Goal: Information Seeking & Learning: Learn about a topic

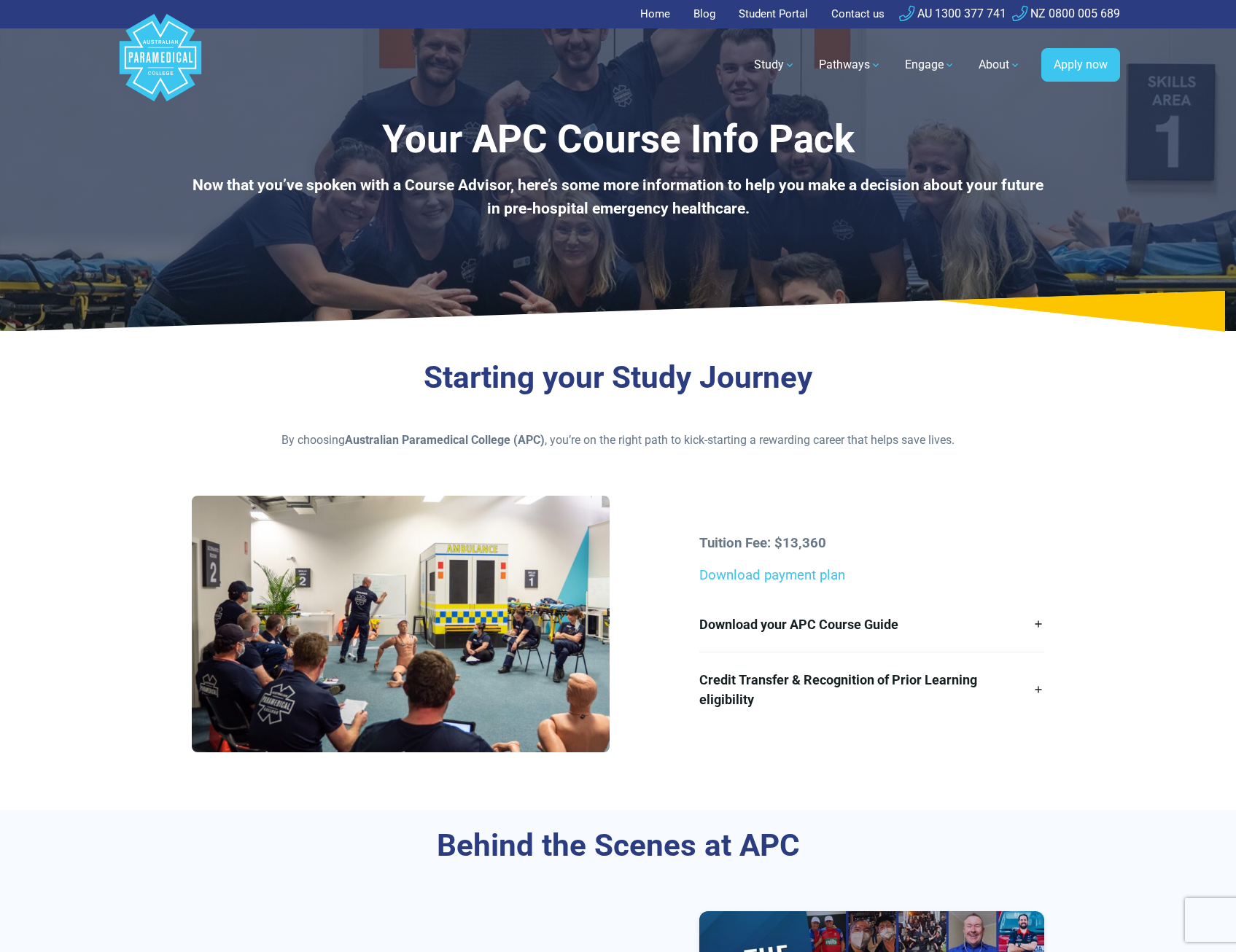
click at [673, 429] on div "Starting your Study Journey By choosing Australian Paramedical College (APC) , …" at bounding box center [618, 404] width 853 height 90
click at [957, 787] on div "Starting your Study Journey By choosing Australian Paramedical College (APC) , …" at bounding box center [618, 576] width 1021 height 468
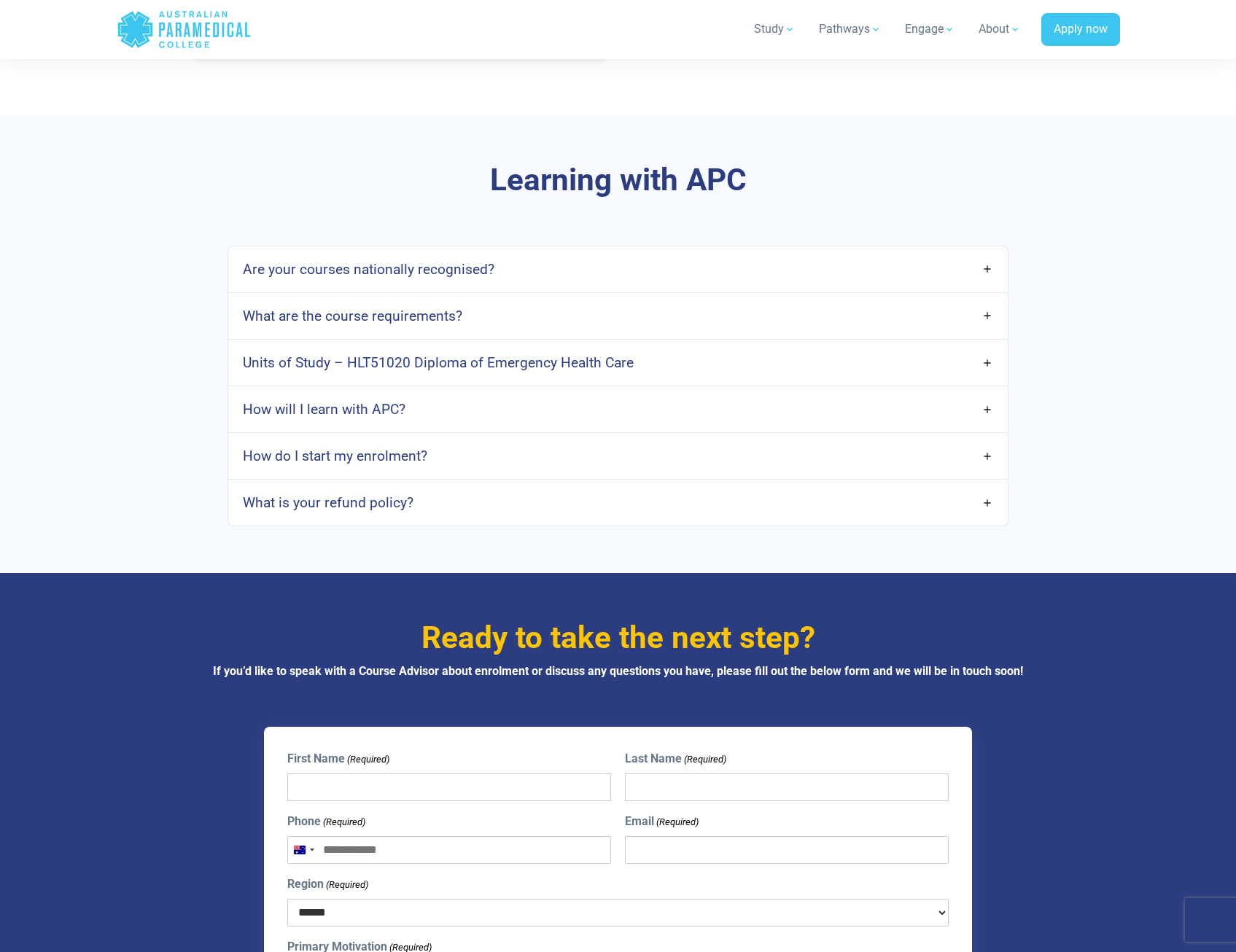
scroll to position [3719, 0]
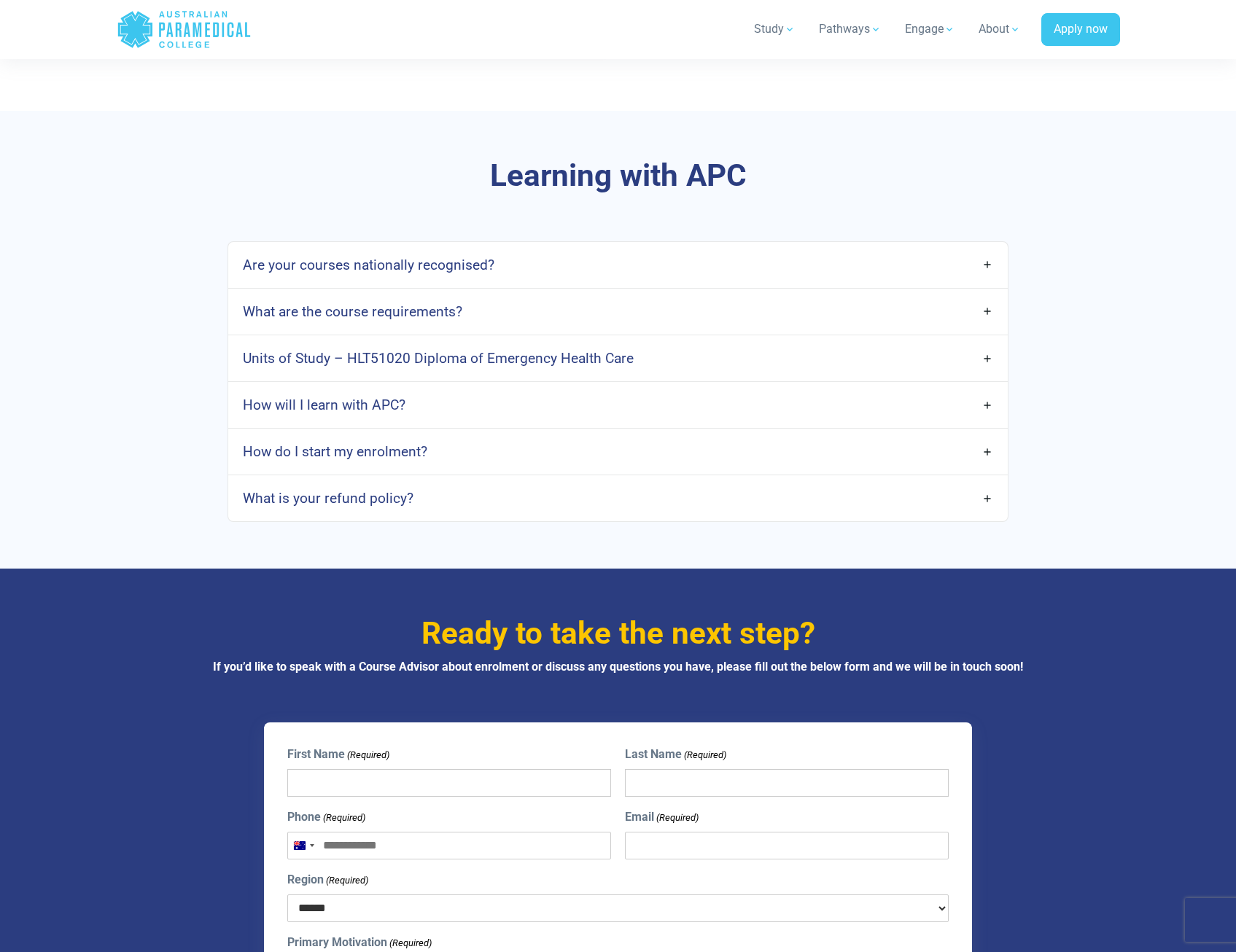
click at [987, 248] on link "Are your courses nationally recognised?" at bounding box center [618, 265] width 779 height 34
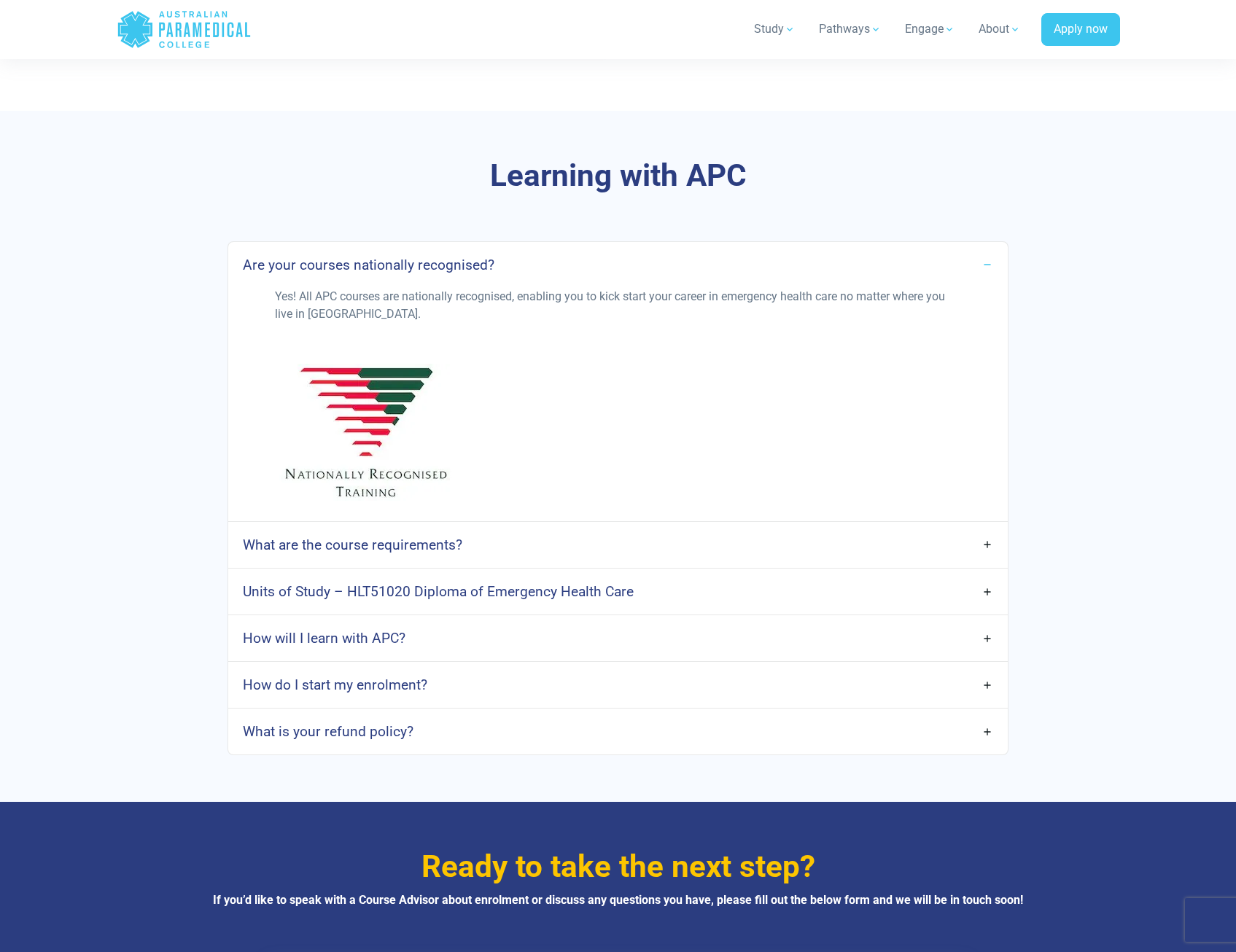
click at [985, 250] on link "Are your courses nationally recognised?" at bounding box center [618, 265] width 779 height 34
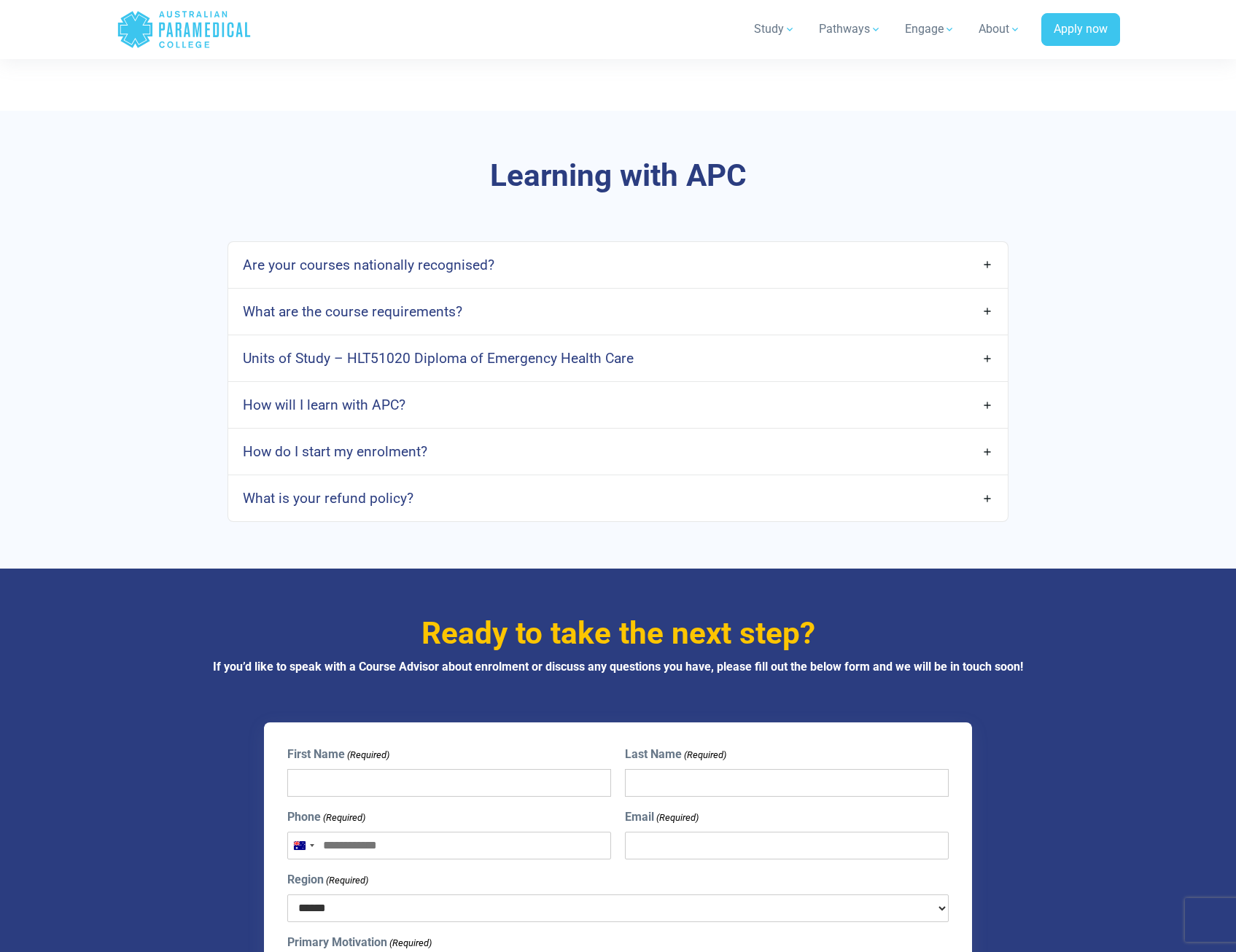
click at [985, 296] on link "What are the course requirements?" at bounding box center [618, 312] width 779 height 34
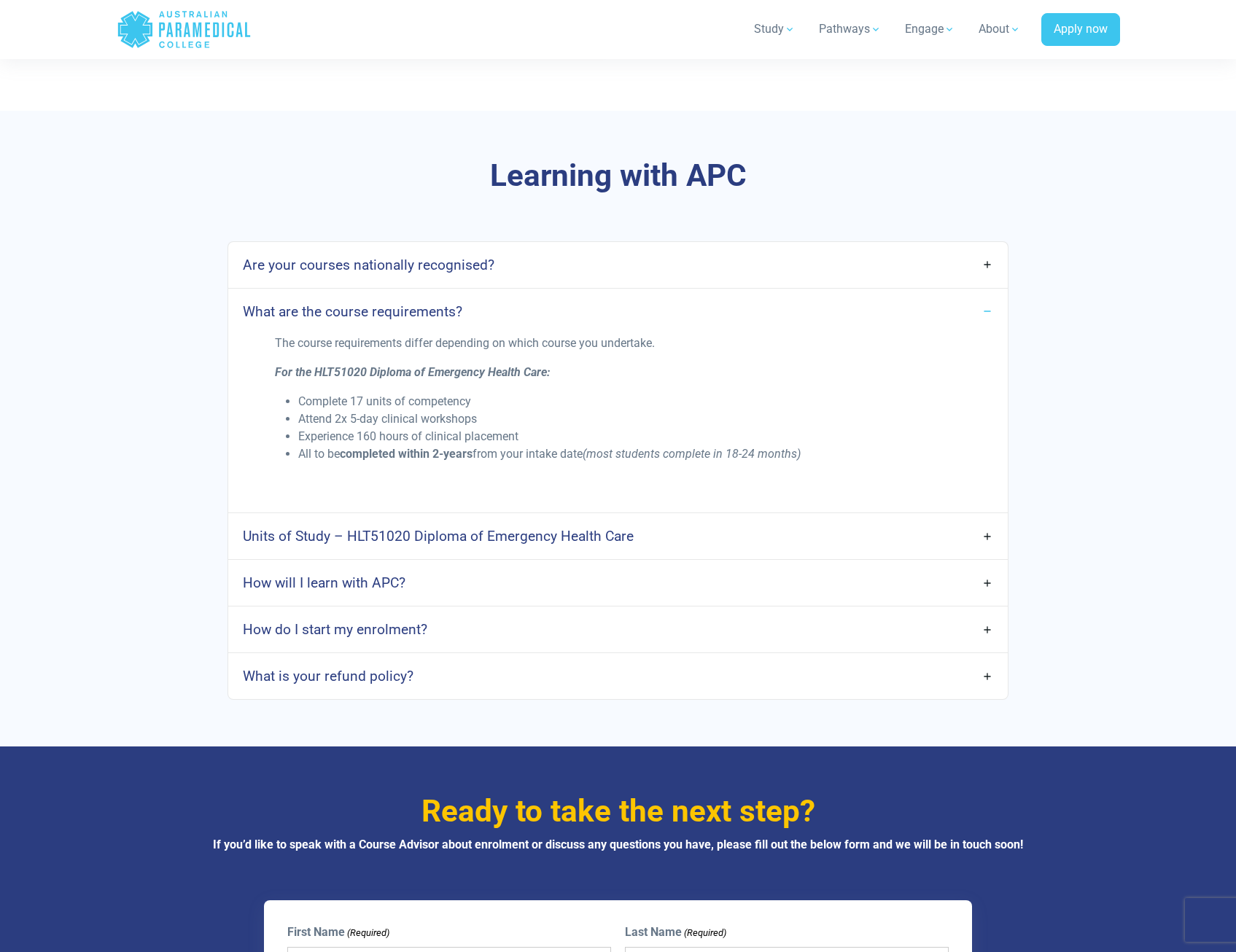
click at [979, 297] on link "What are the course requirements?" at bounding box center [618, 312] width 779 height 34
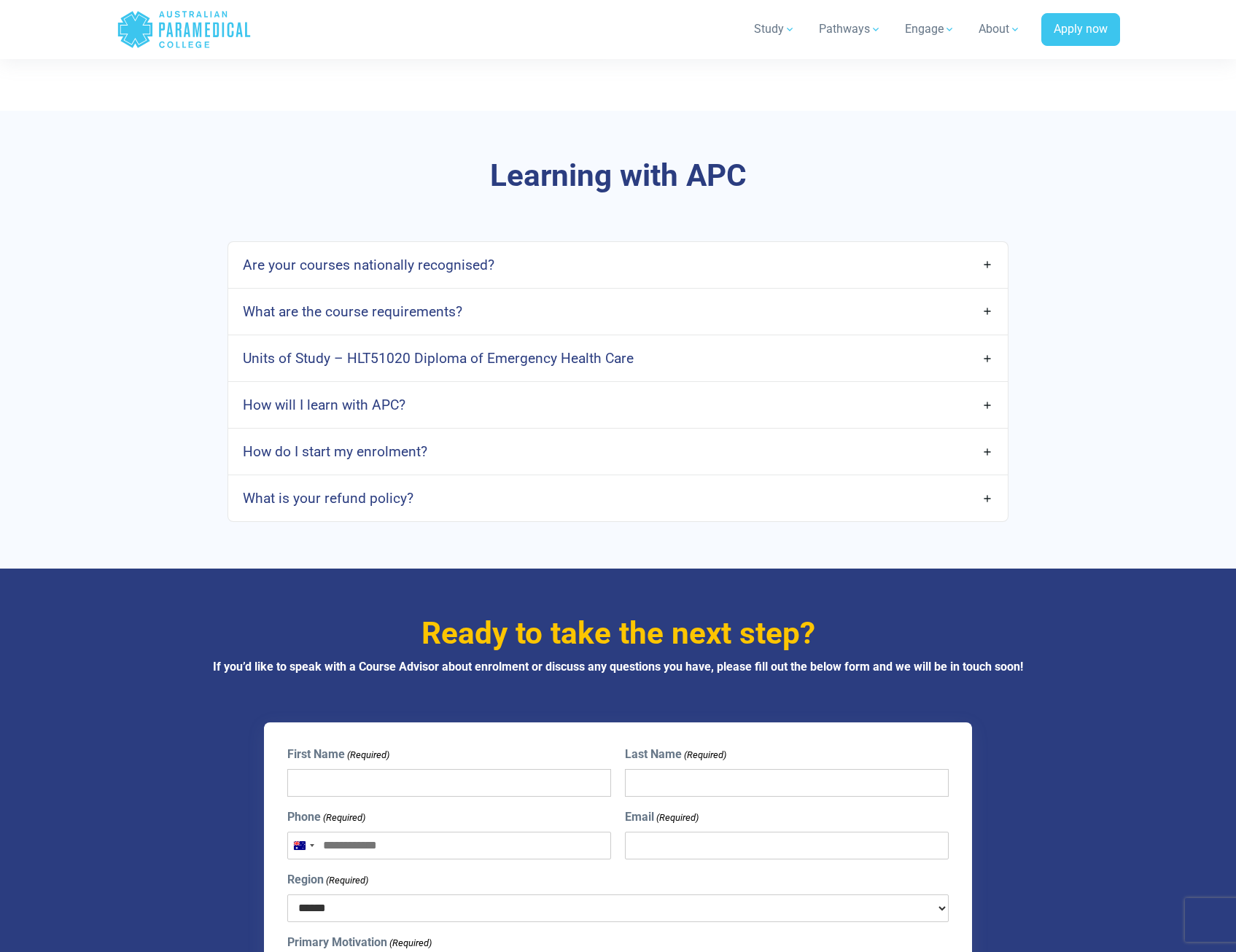
click at [983, 348] on link "Units of Study – HLT51020 Diploma of Emergency Health Care" at bounding box center [618, 358] width 779 height 34
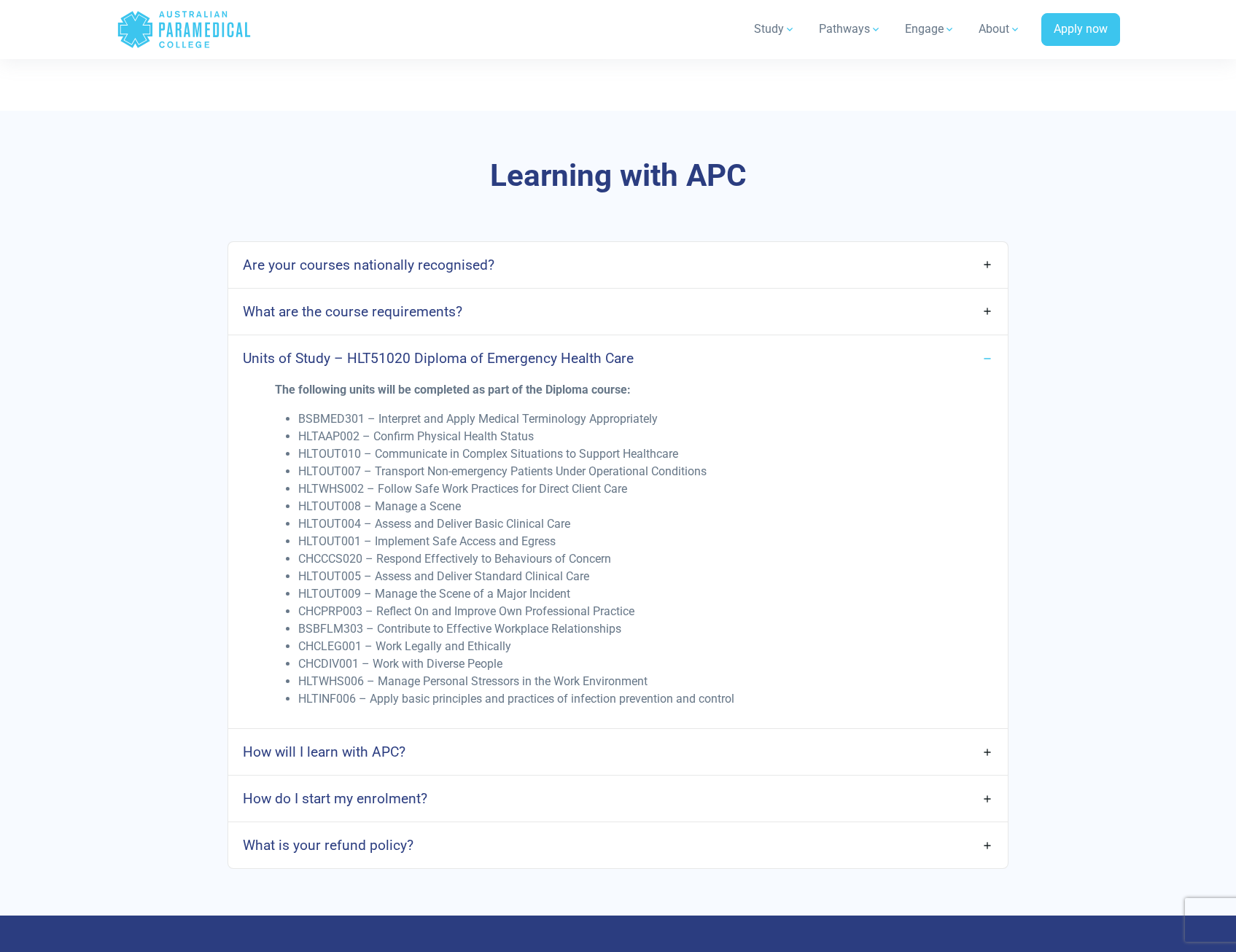
click at [987, 736] on link "How will I learn with APC?" at bounding box center [618, 752] width 779 height 34
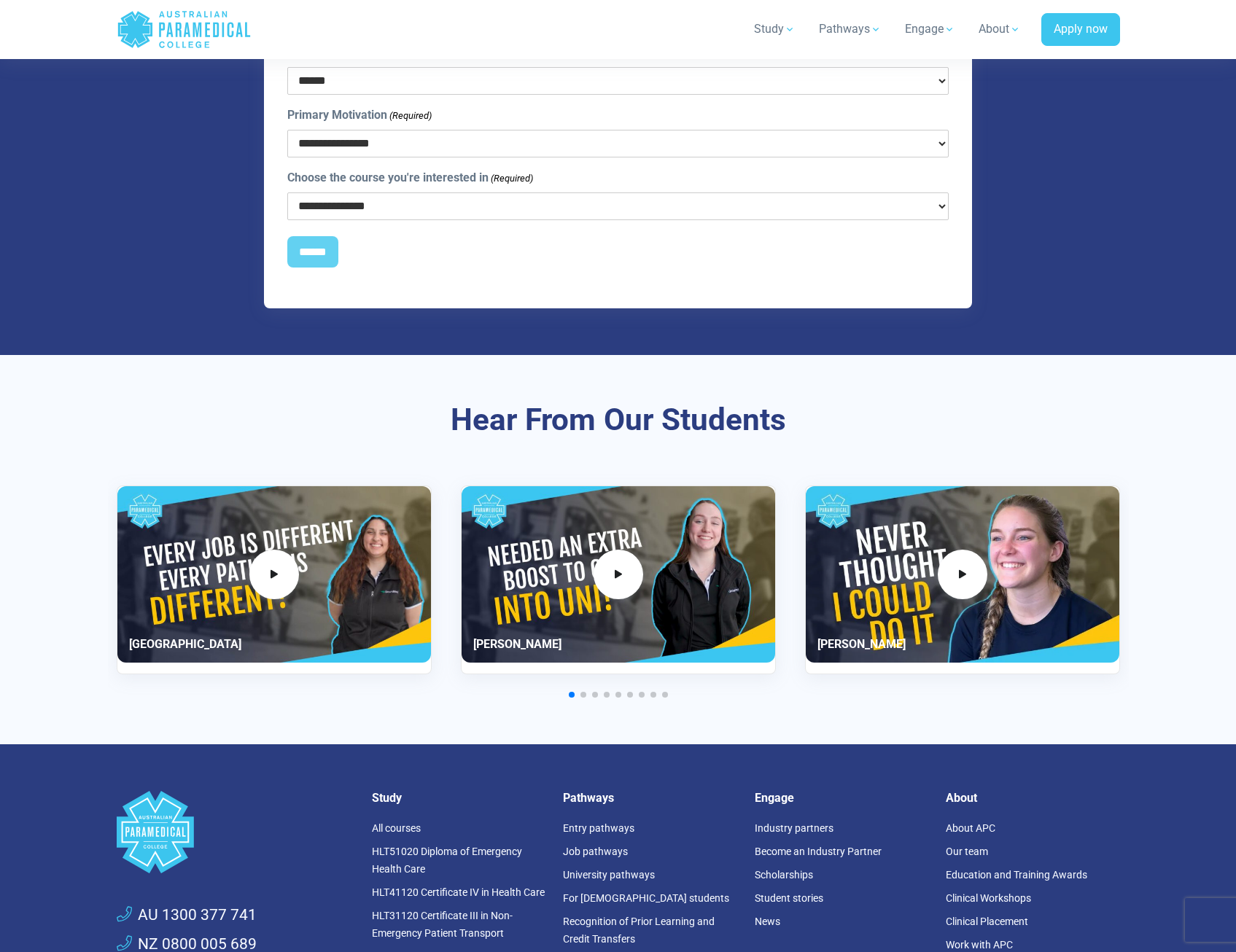
scroll to position [5177, 0]
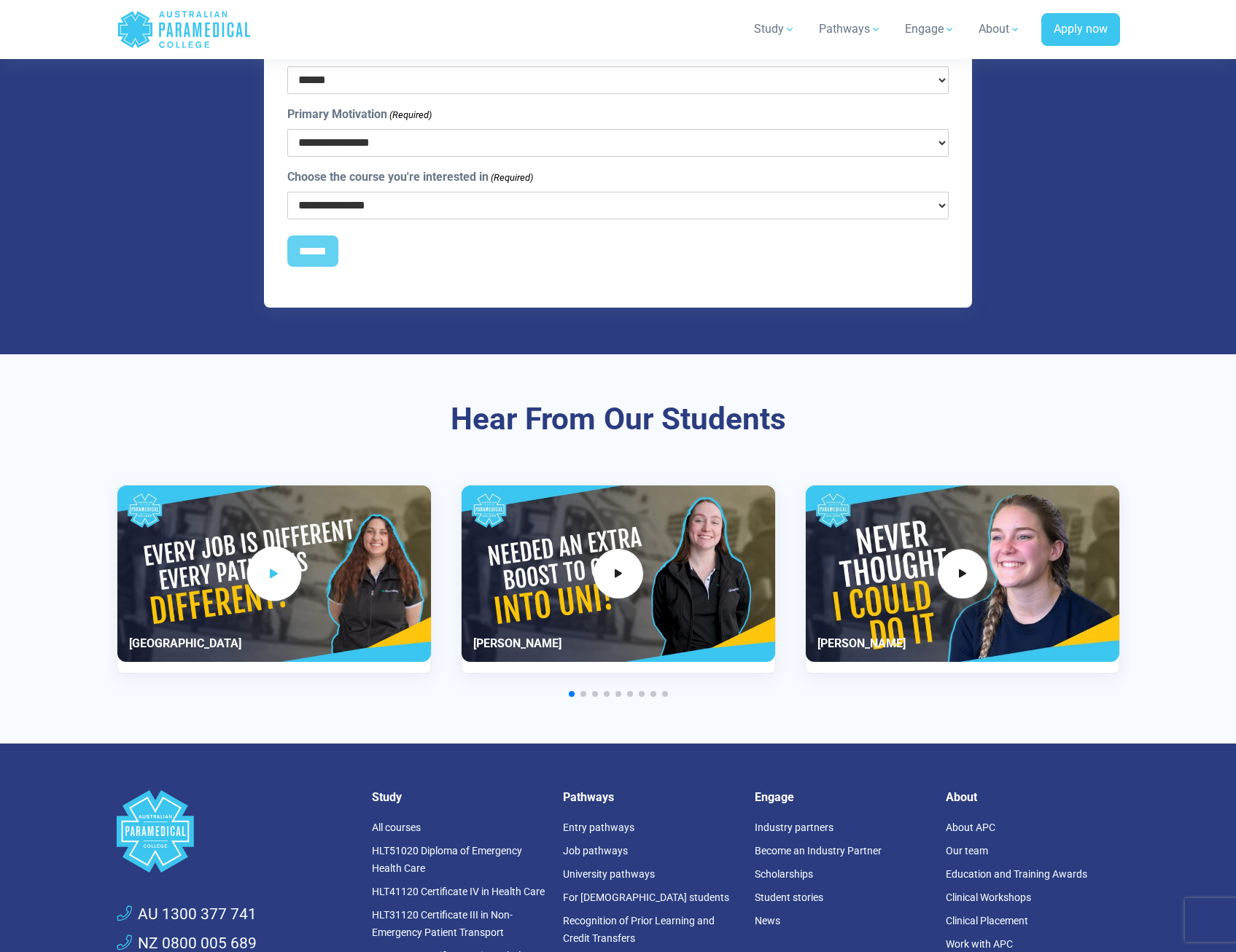
click at [278, 562] on icon "1 / 11" at bounding box center [274, 574] width 16 height 24
click at [619, 562] on icon "2 / 11" at bounding box center [618, 574] width 16 height 24
click at [657, 534] on div "2 / 11" at bounding box center [618, 574] width 314 height 176
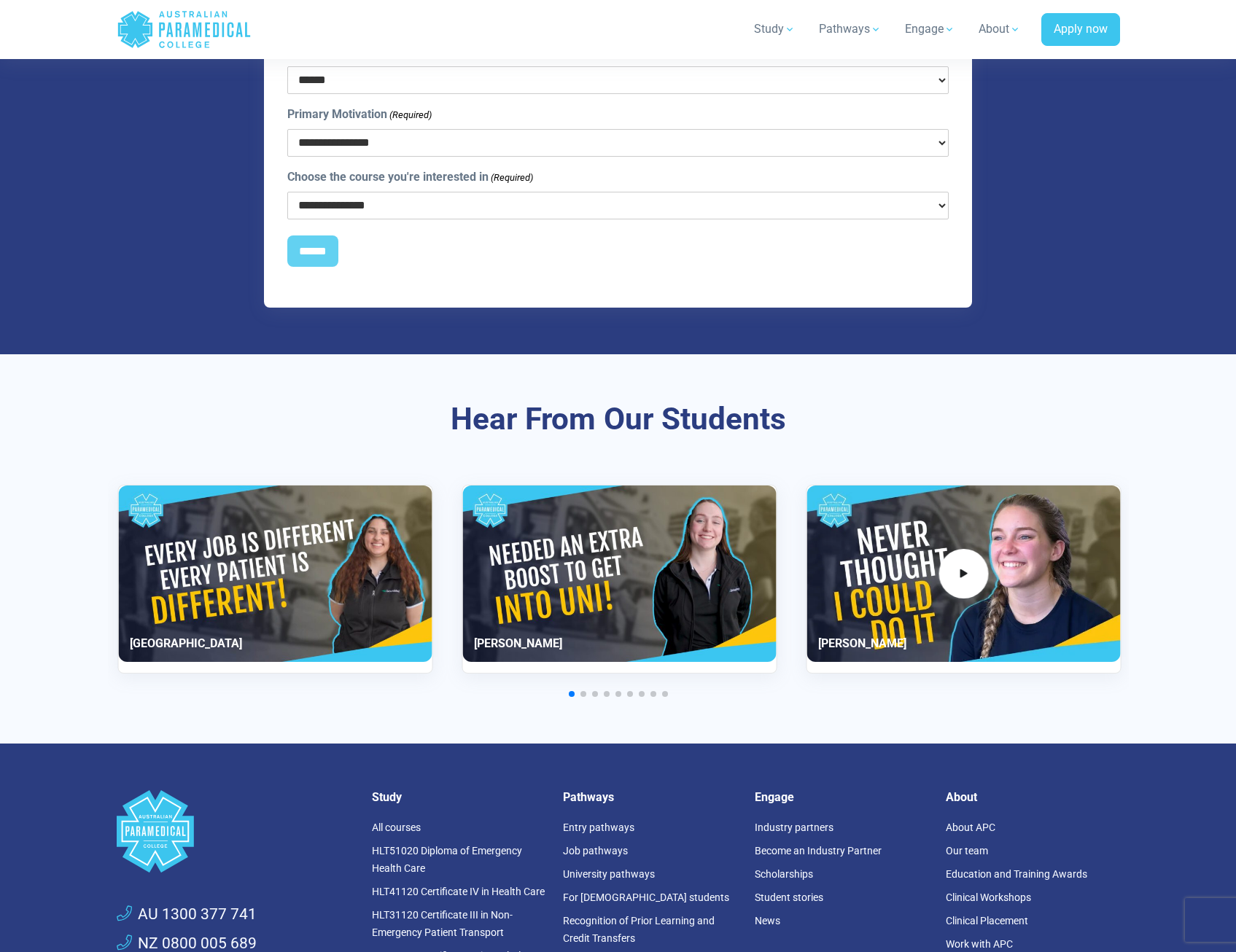
click at [561, 548] on div "2 / 11" at bounding box center [618, 574] width 314 height 176
click at [611, 545] on div "2 / 11" at bounding box center [618, 574] width 314 height 176
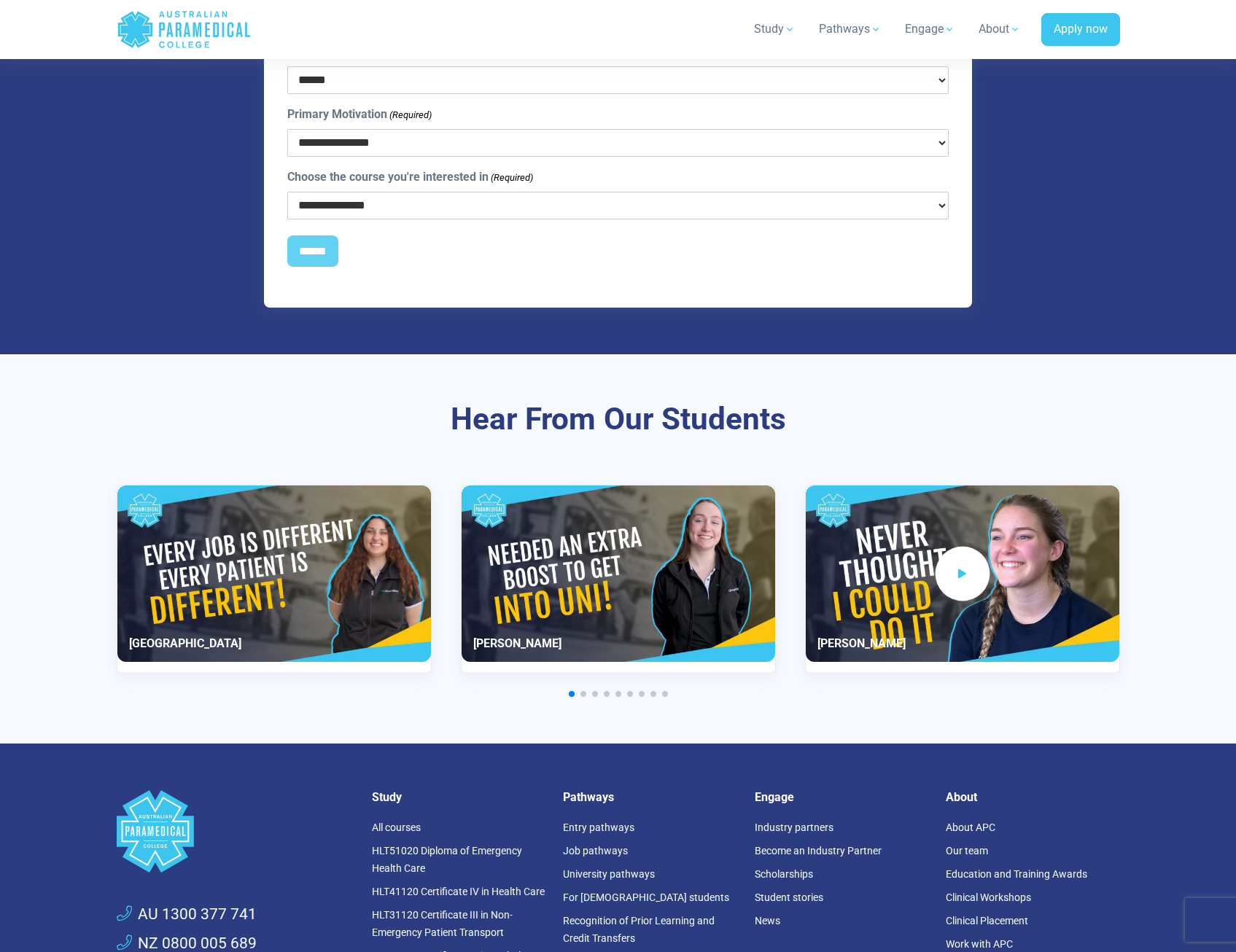
click at [969, 562] on icon "3 / 11" at bounding box center [962, 574] width 16 height 24
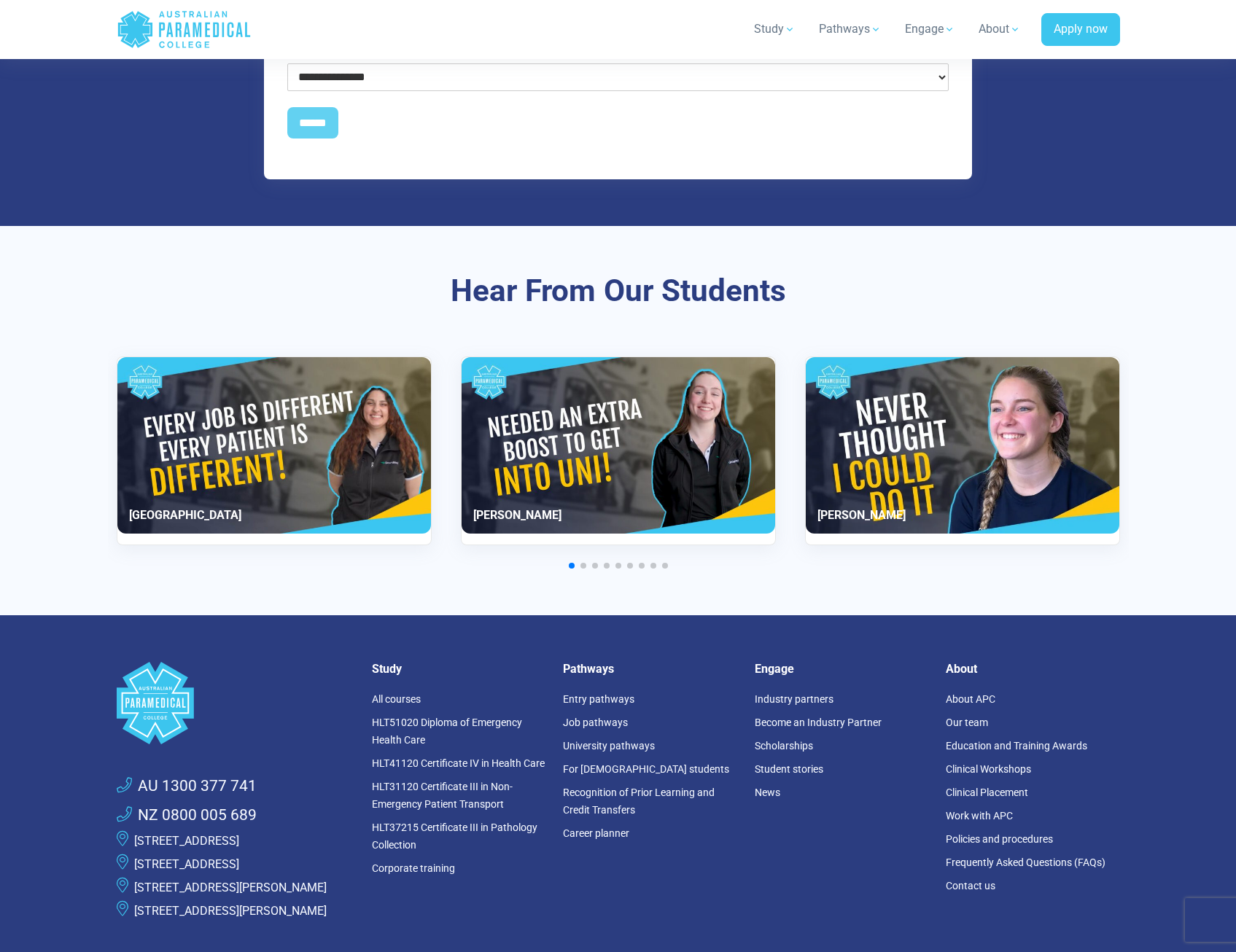
scroll to position [5251, 0]
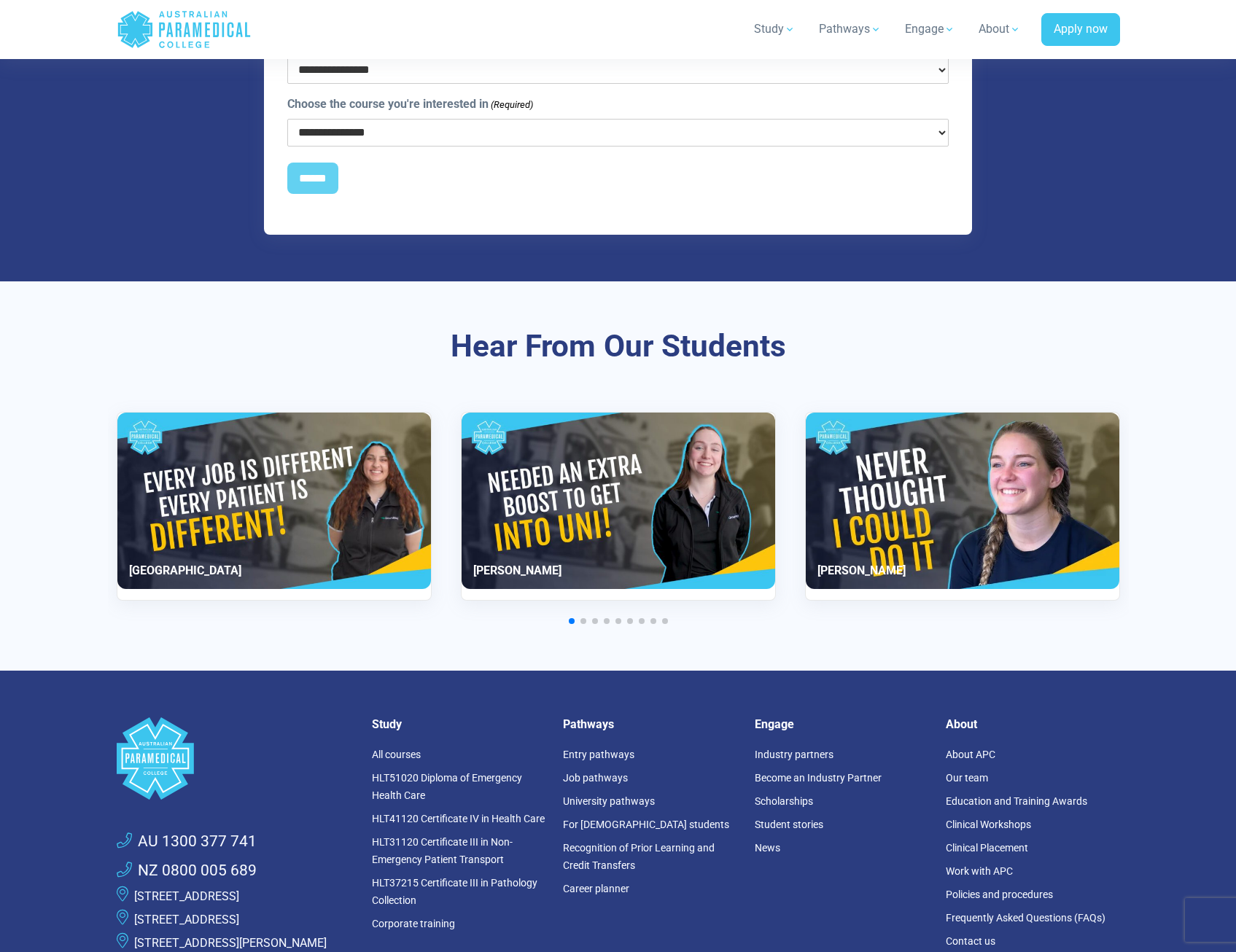
click at [580, 618] on span "Go to slide 2" at bounding box center [583, 621] width 6 height 6
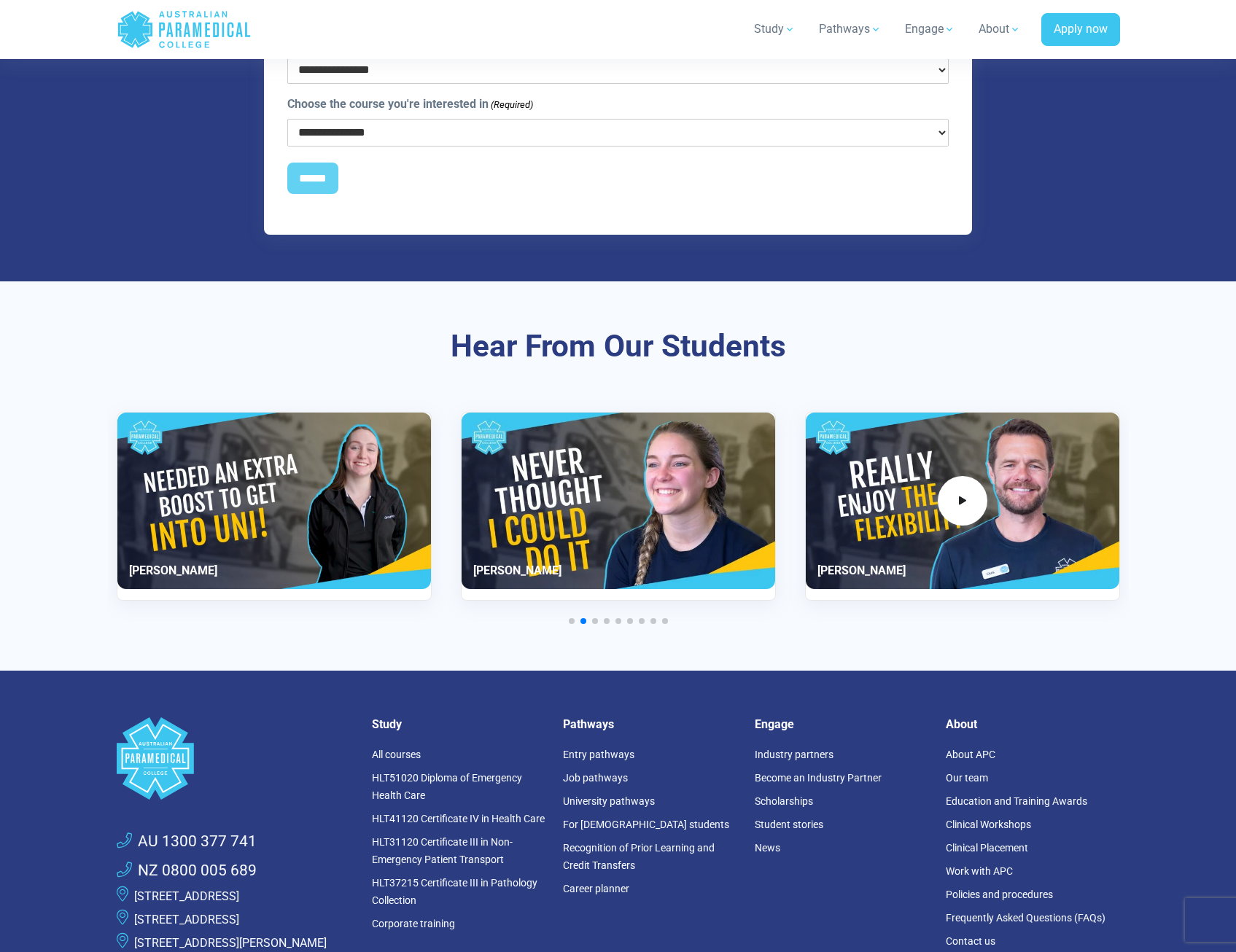
click at [596, 592] on div "Hear From Our Students Paris" at bounding box center [618, 476] width 1021 height 390
click at [595, 618] on span "Go to slide 3" at bounding box center [595, 621] width 6 height 6
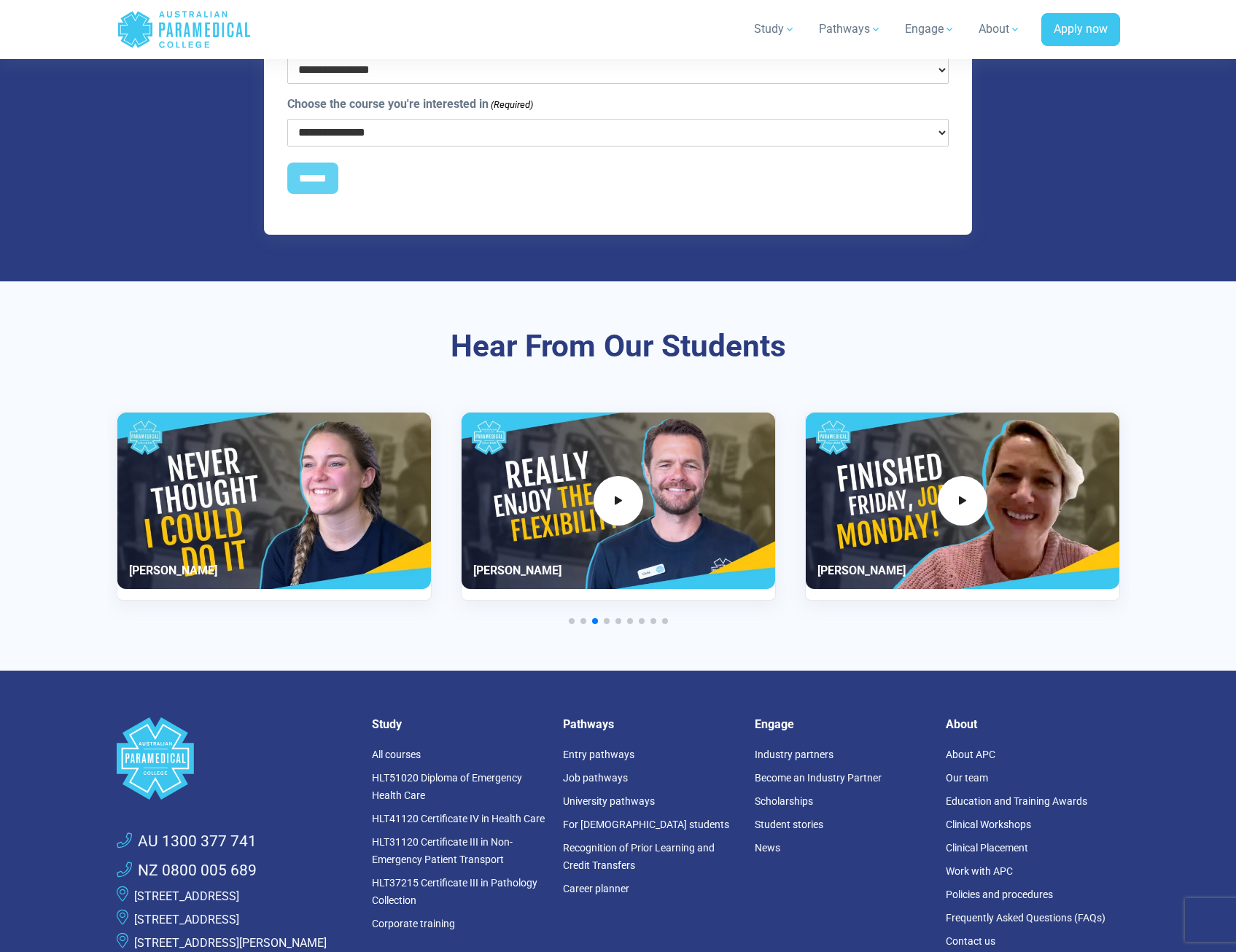
click at [606, 618] on span "Go to slide 4" at bounding box center [607, 621] width 6 height 6
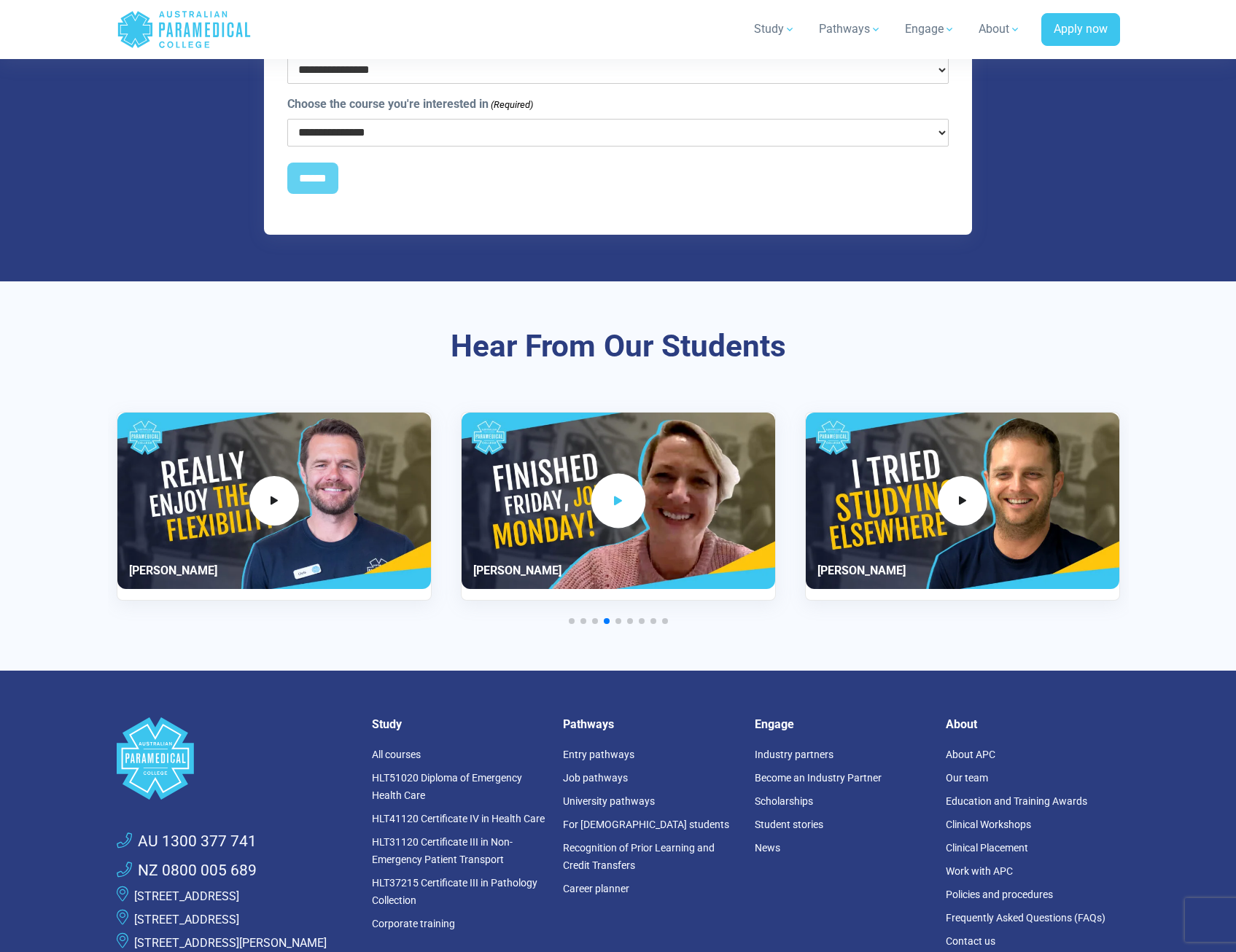
click at [641, 474] on span "5 / 11" at bounding box center [618, 500] width 54 height 54
click at [266, 477] on span "4 / 11" at bounding box center [274, 500] width 54 height 54
click at [957, 489] on icon "6 / 11" at bounding box center [962, 500] width 16 height 24
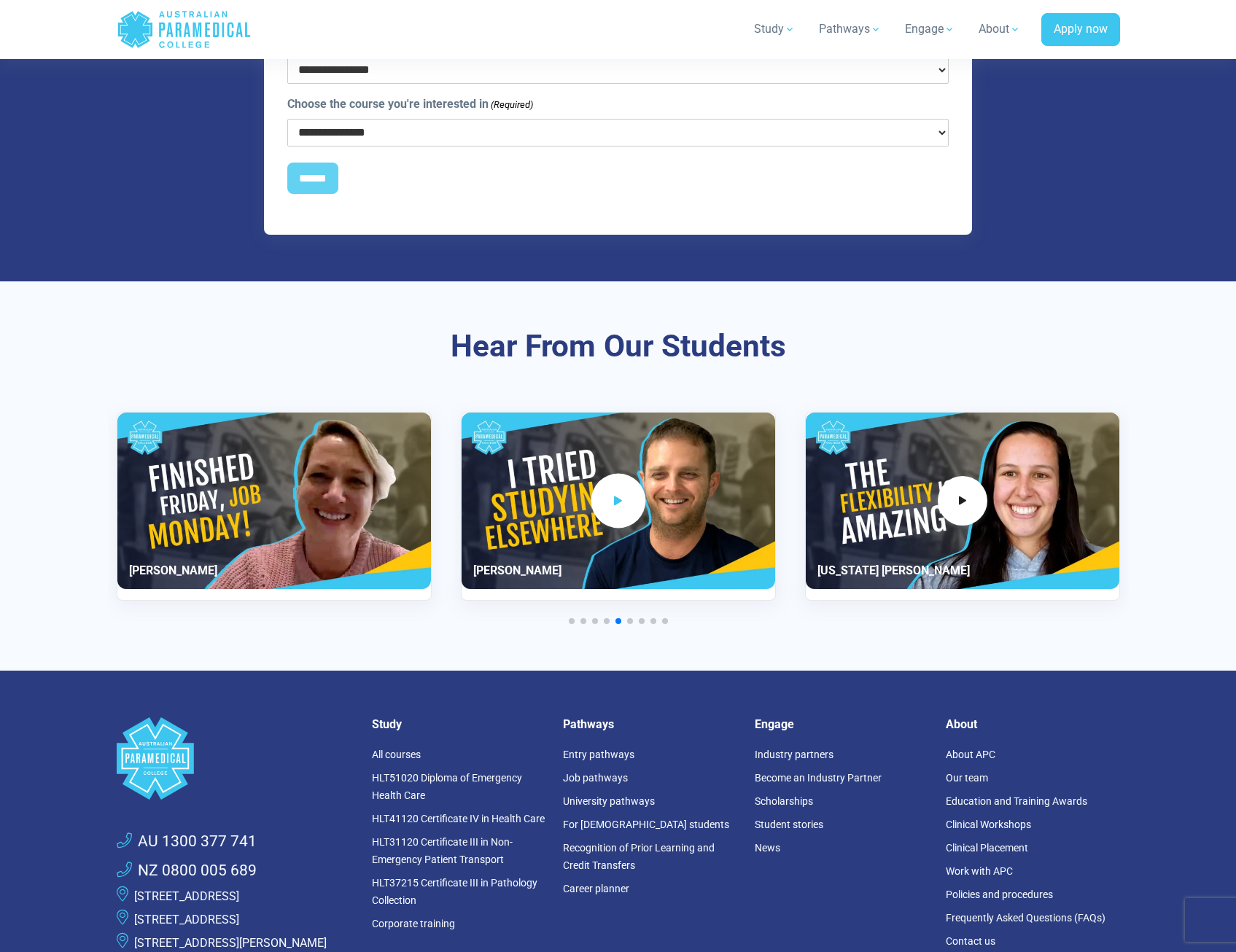
click at [623, 489] on icon "6 / 11" at bounding box center [618, 500] width 16 height 24
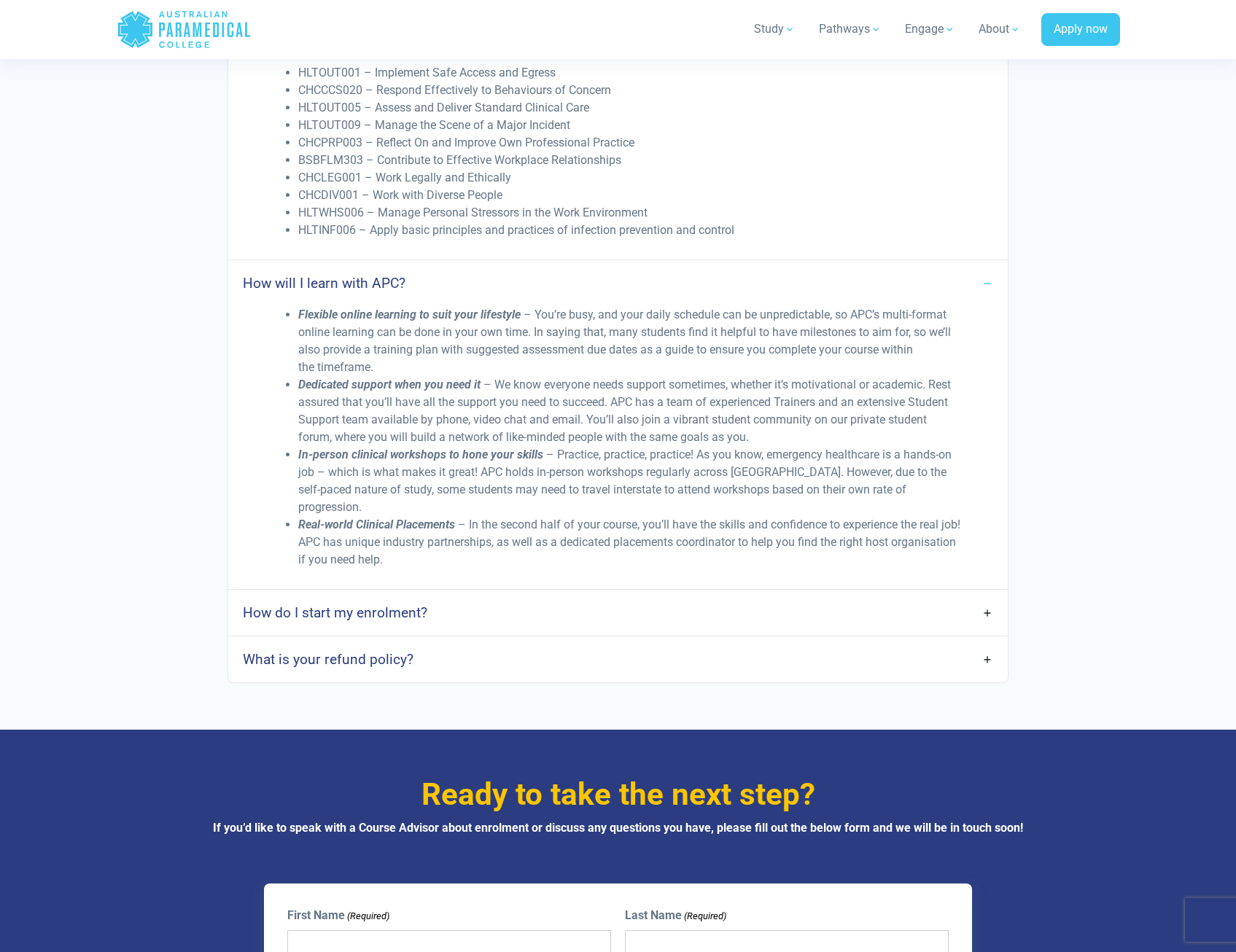
scroll to position [4157, 0]
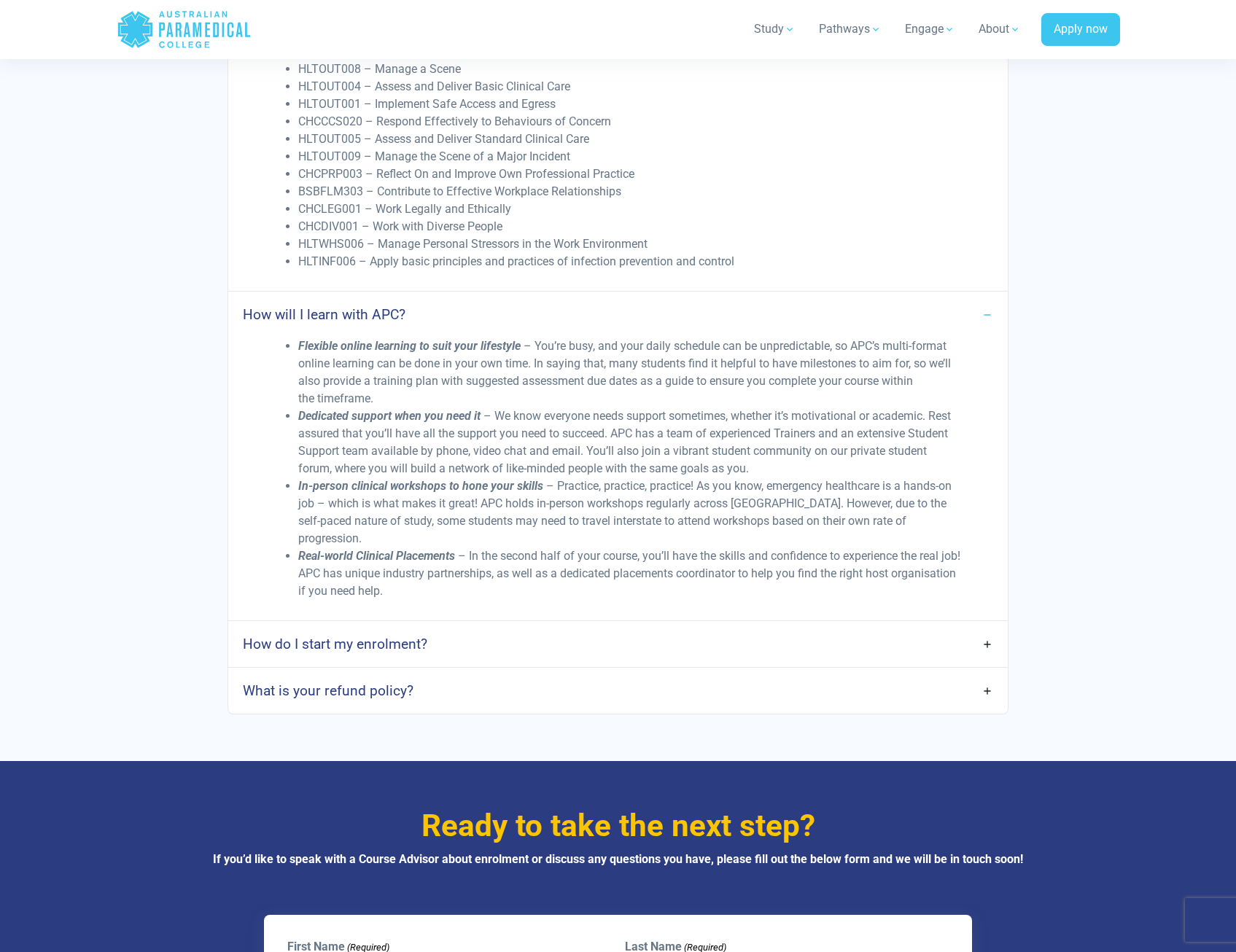
click at [983, 627] on link "How do I start my enrolment?" at bounding box center [618, 644] width 779 height 34
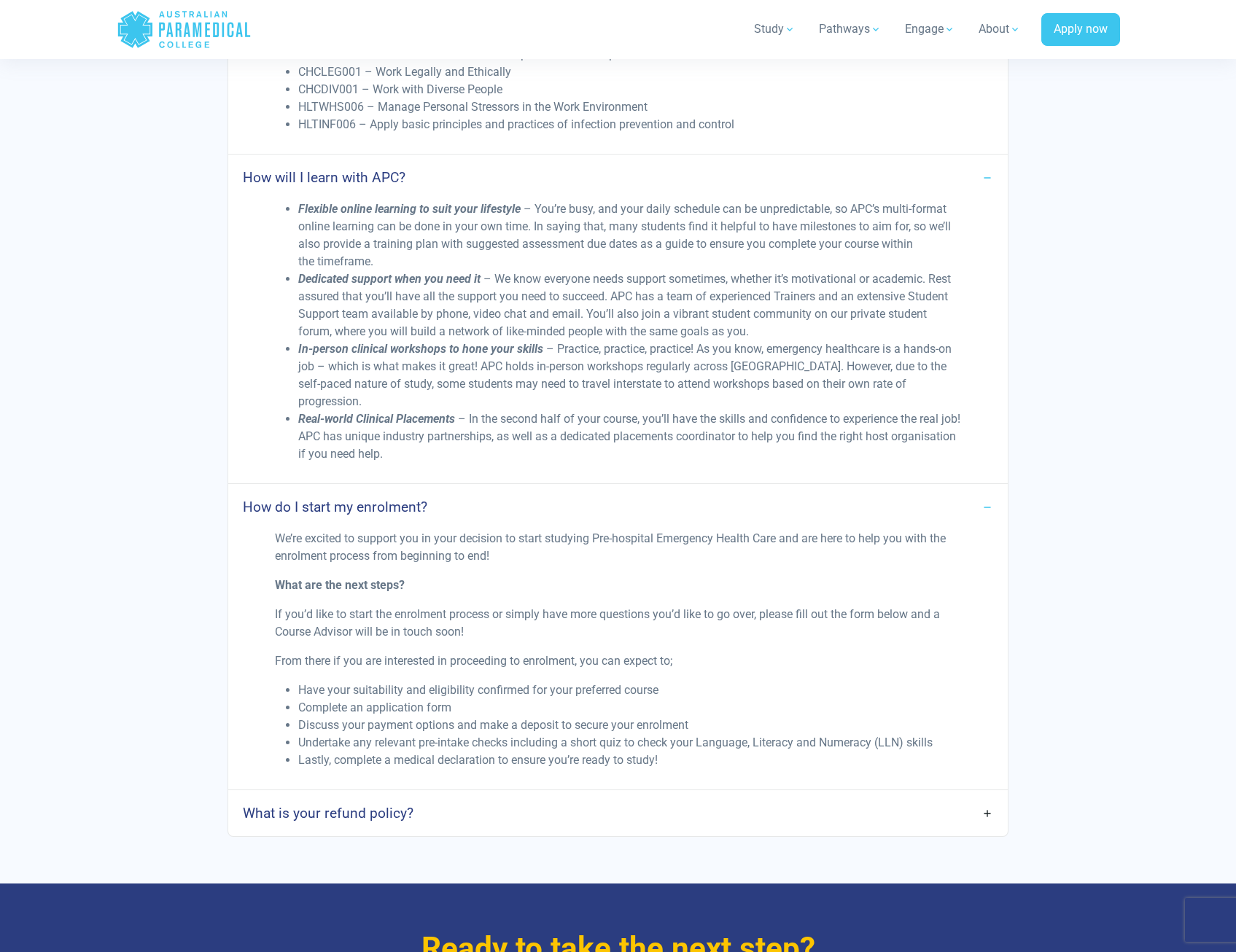
scroll to position [4303, 0]
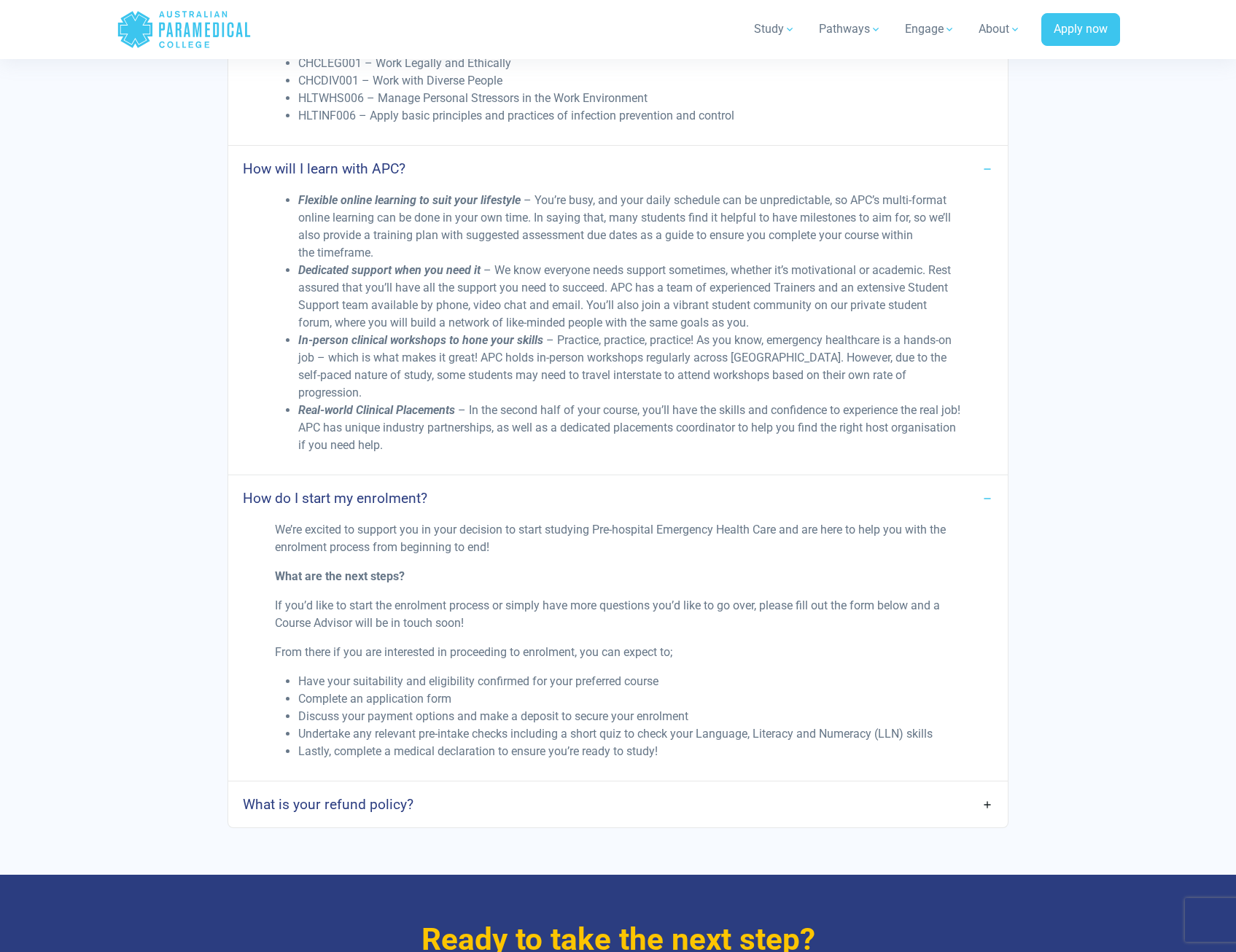
click at [986, 787] on link "What is your refund policy?" at bounding box center [618, 804] width 779 height 34
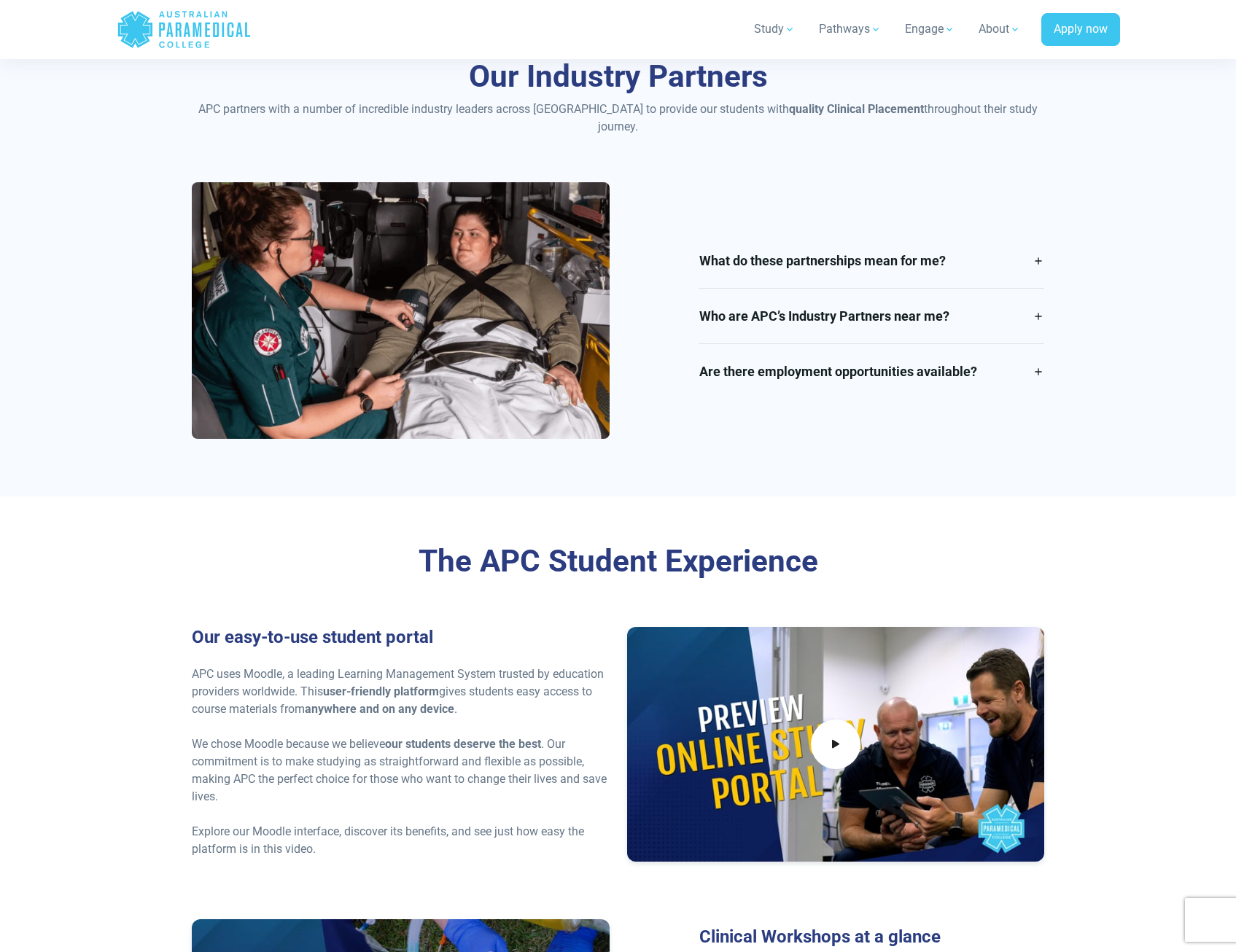
scroll to position [2406, 0]
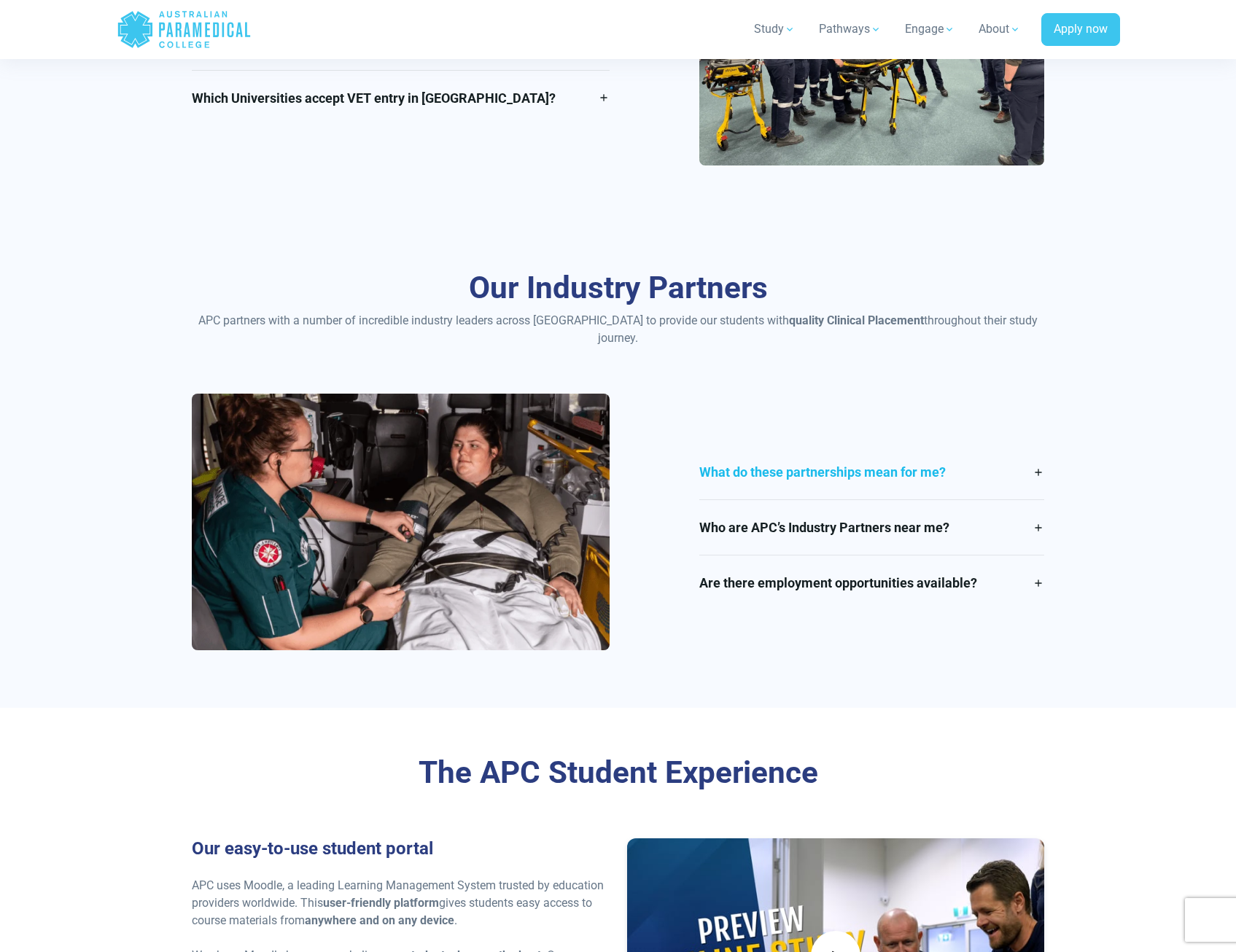
click at [1033, 461] on link "What do these partnerships mean for me?" at bounding box center [872, 472] width 345 height 54
click at [1033, 461] on div "What do these partnerships mean for me? Our Industry Partner’s offer APC studen…" at bounding box center [872, 473] width 345 height 55
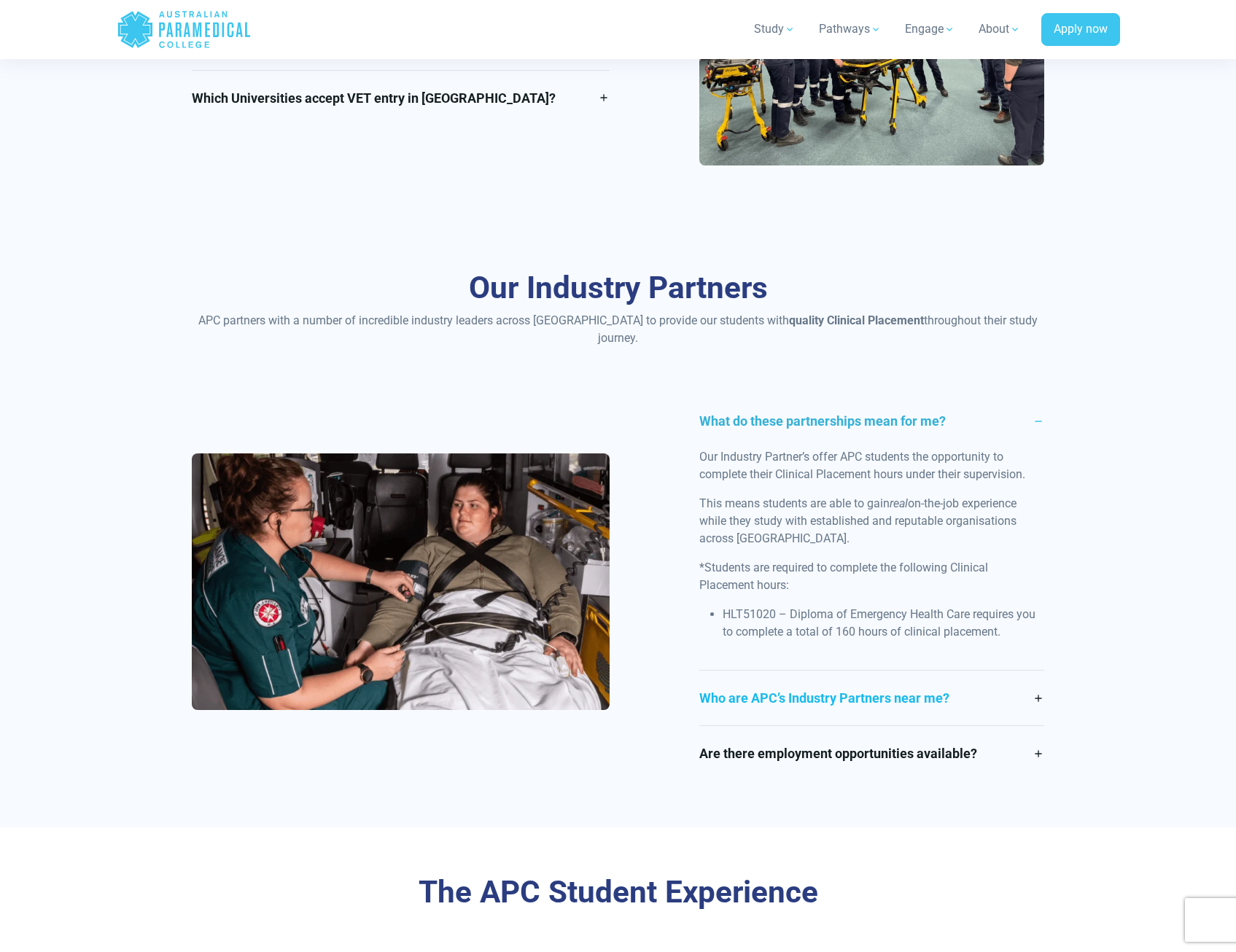
click at [1041, 683] on link "Who are APC’s Industry Partners near me?" at bounding box center [872, 698] width 345 height 54
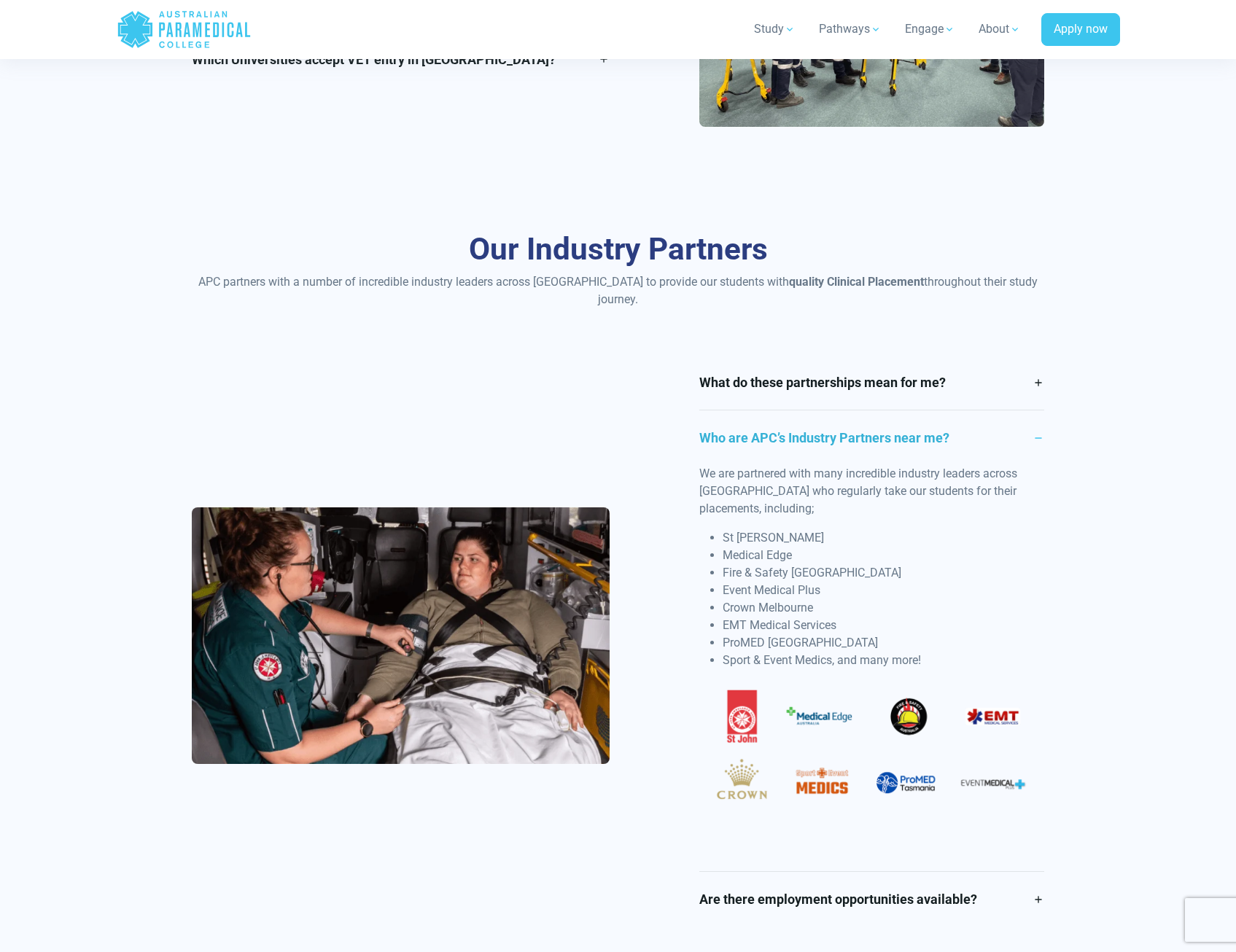
scroll to position [2552, 0]
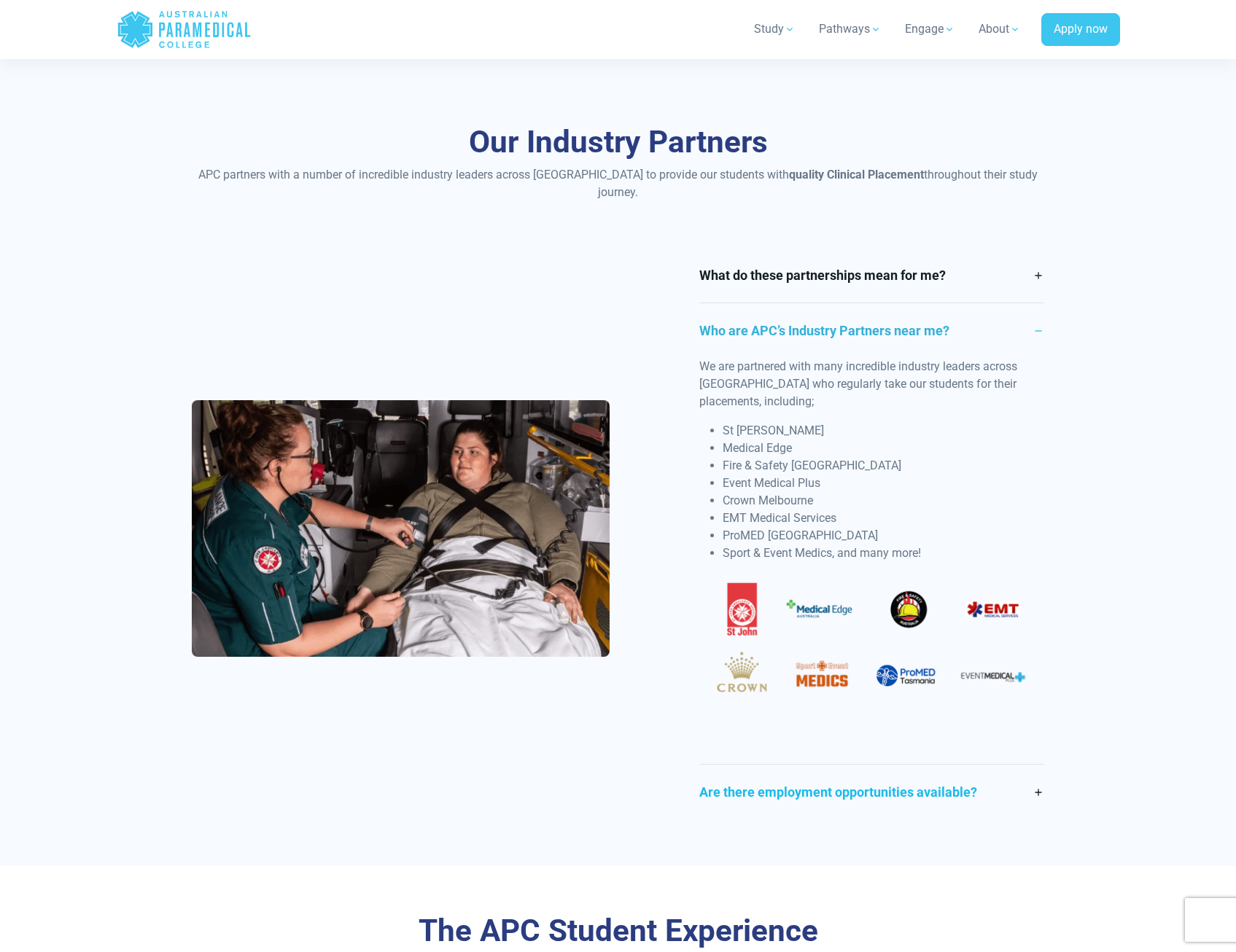
click at [1035, 778] on link "Are there employment opportunities available?" at bounding box center [872, 792] width 345 height 54
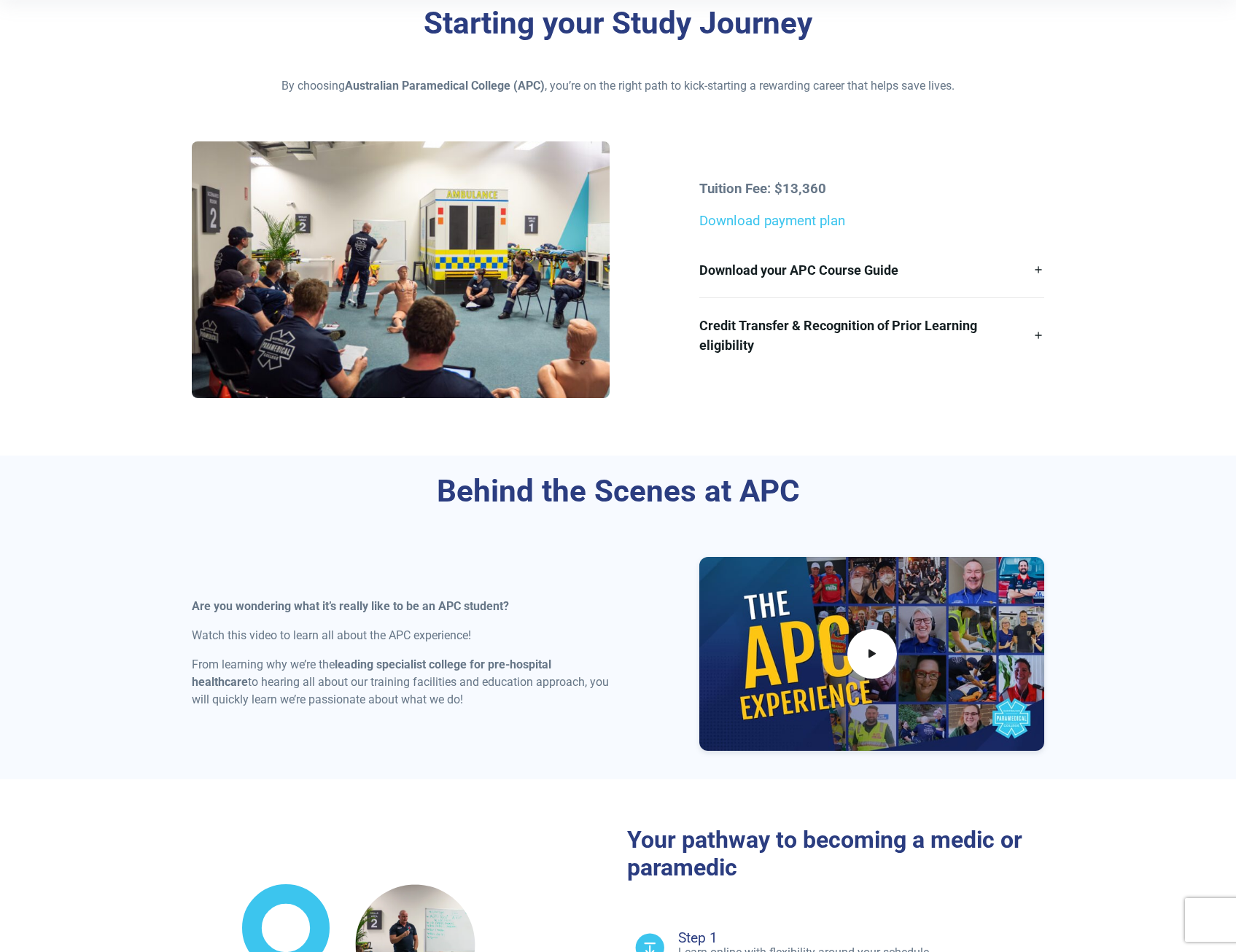
scroll to position [73, 0]
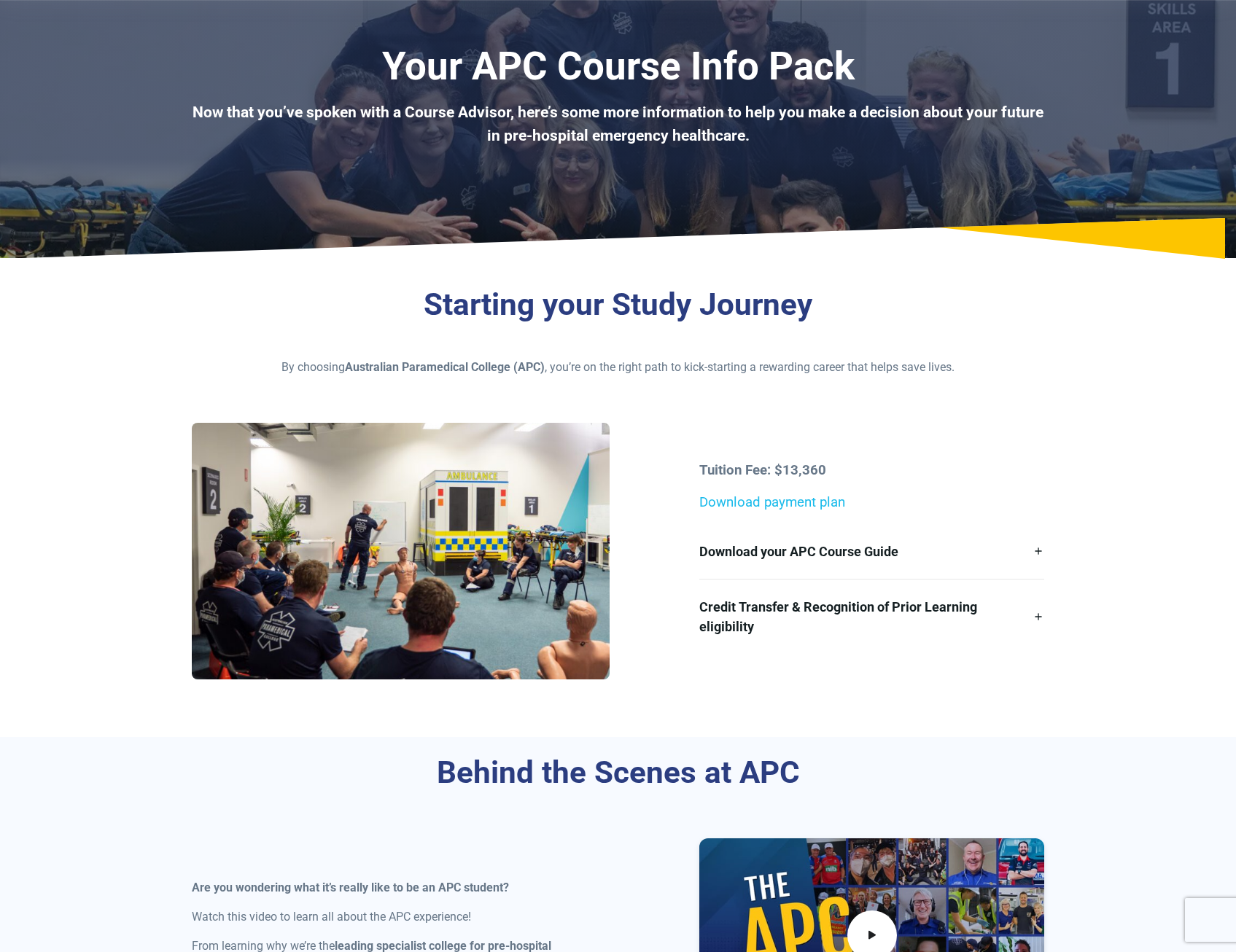
click at [780, 499] on link "Download payment plan" at bounding box center [772, 502] width 146 height 16
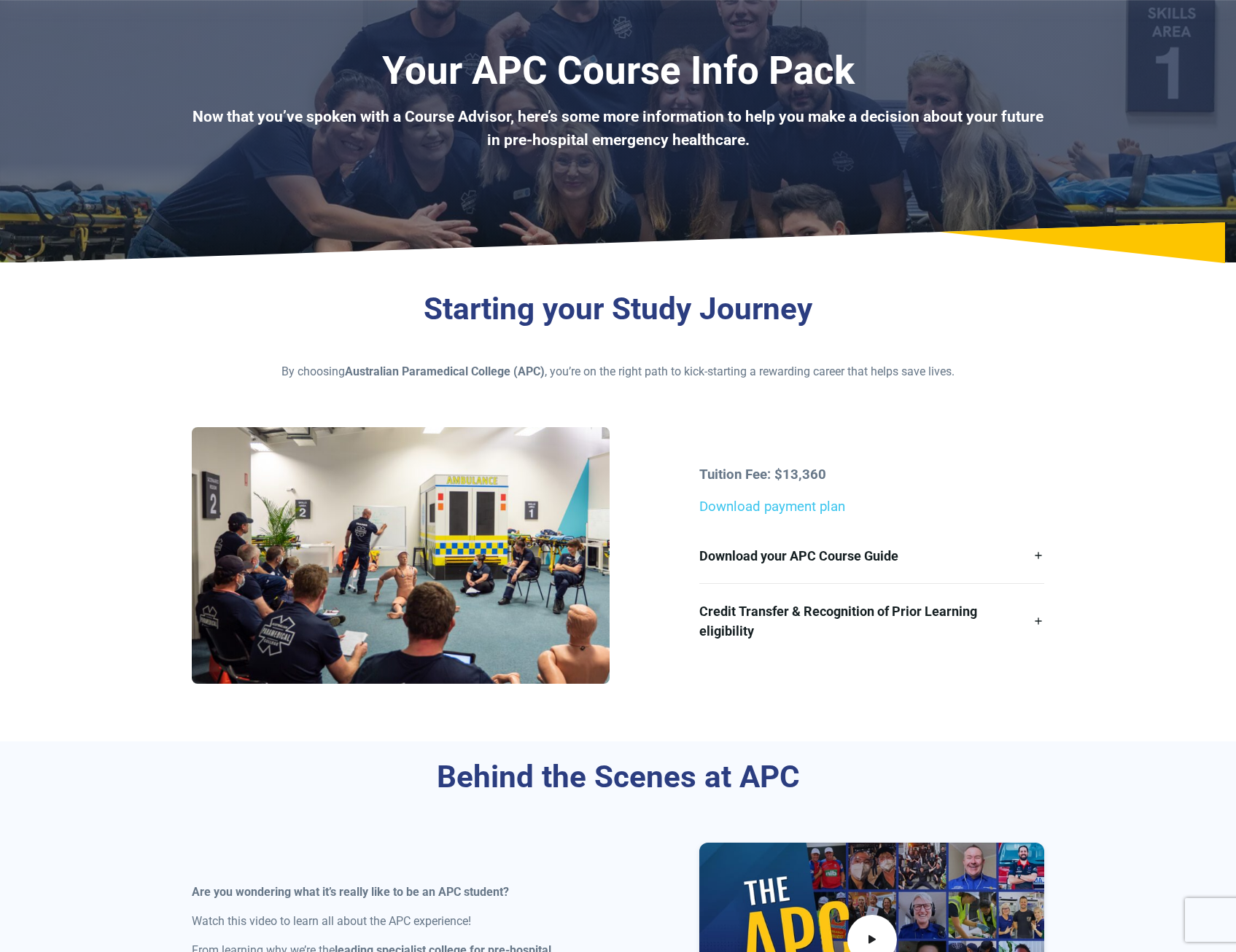
scroll to position [0, 0]
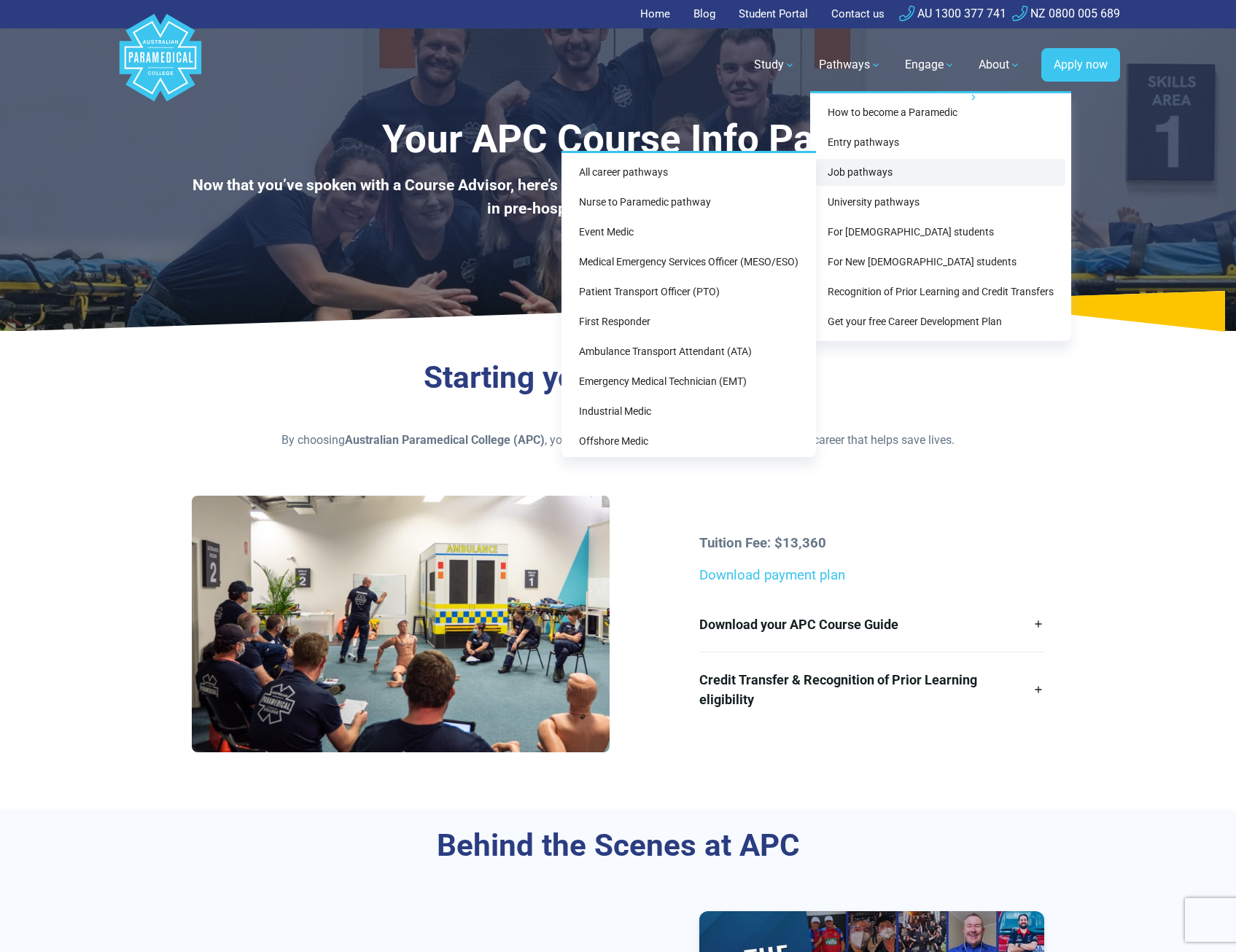
click at [937, 173] on link "Job pathways" at bounding box center [941, 172] width 250 height 27
click at [734, 171] on link "All career pathways" at bounding box center [688, 172] width 243 height 27
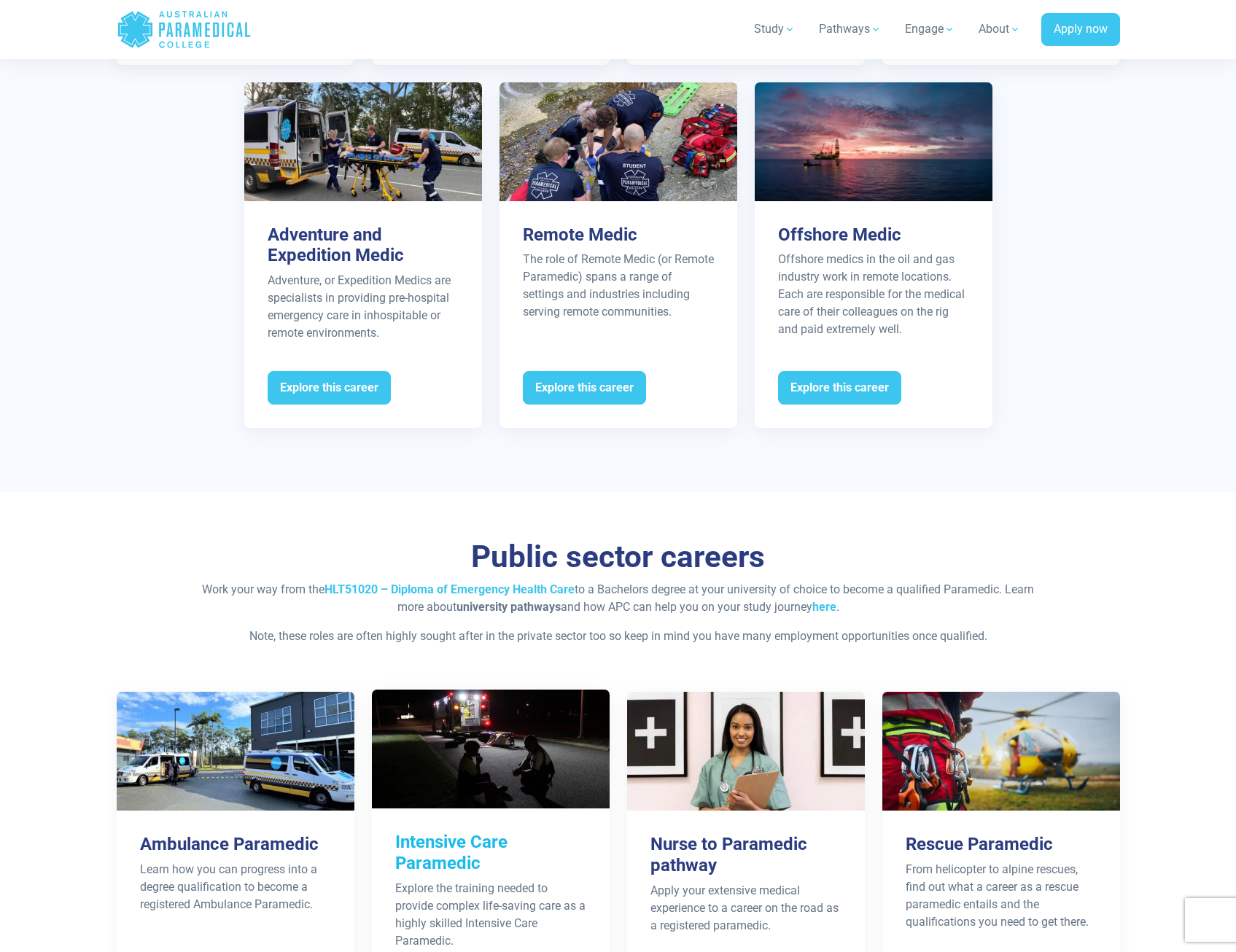
scroll to position [2552, 0]
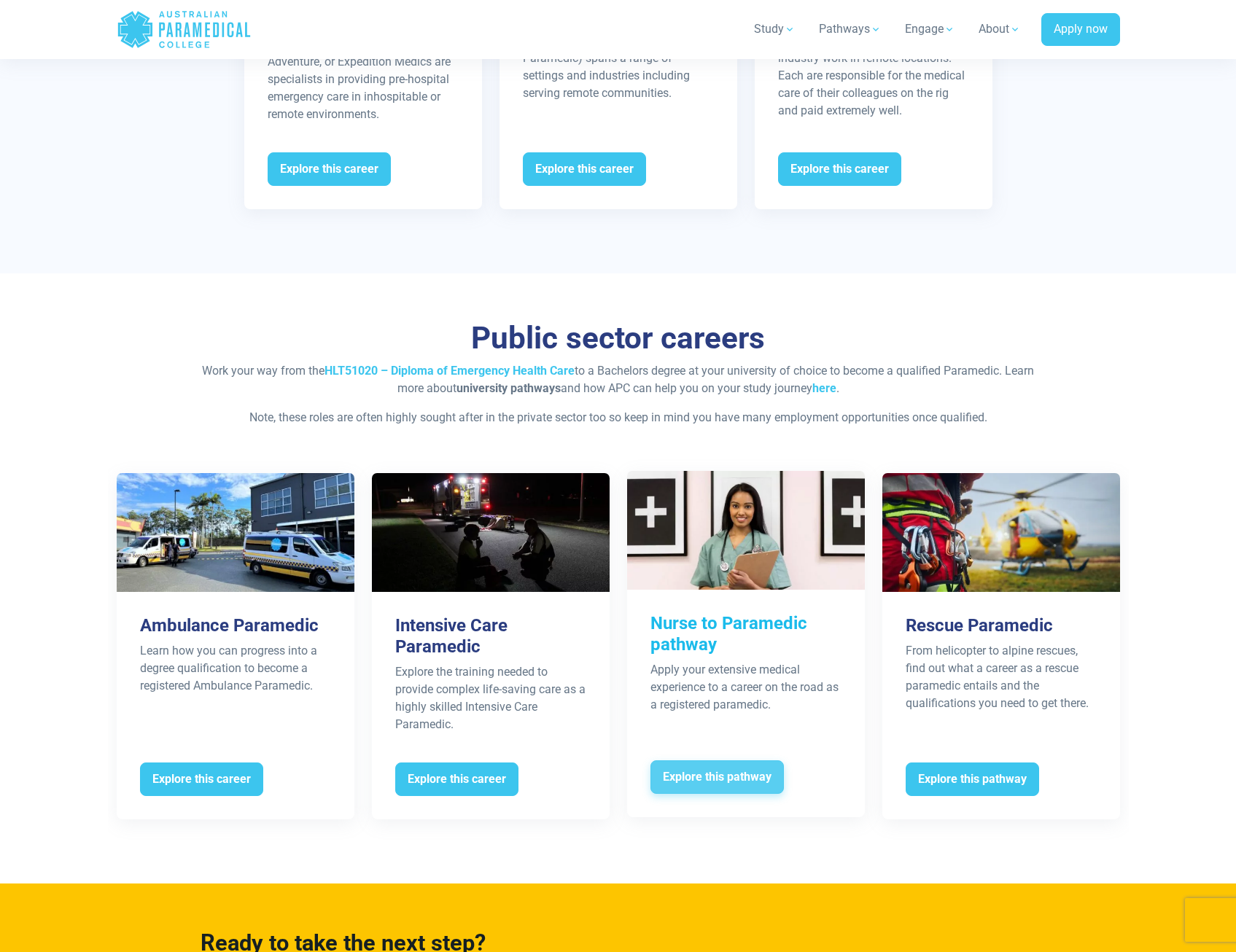
click at [716, 766] on span "Explore this pathway" at bounding box center [718, 777] width 133 height 33
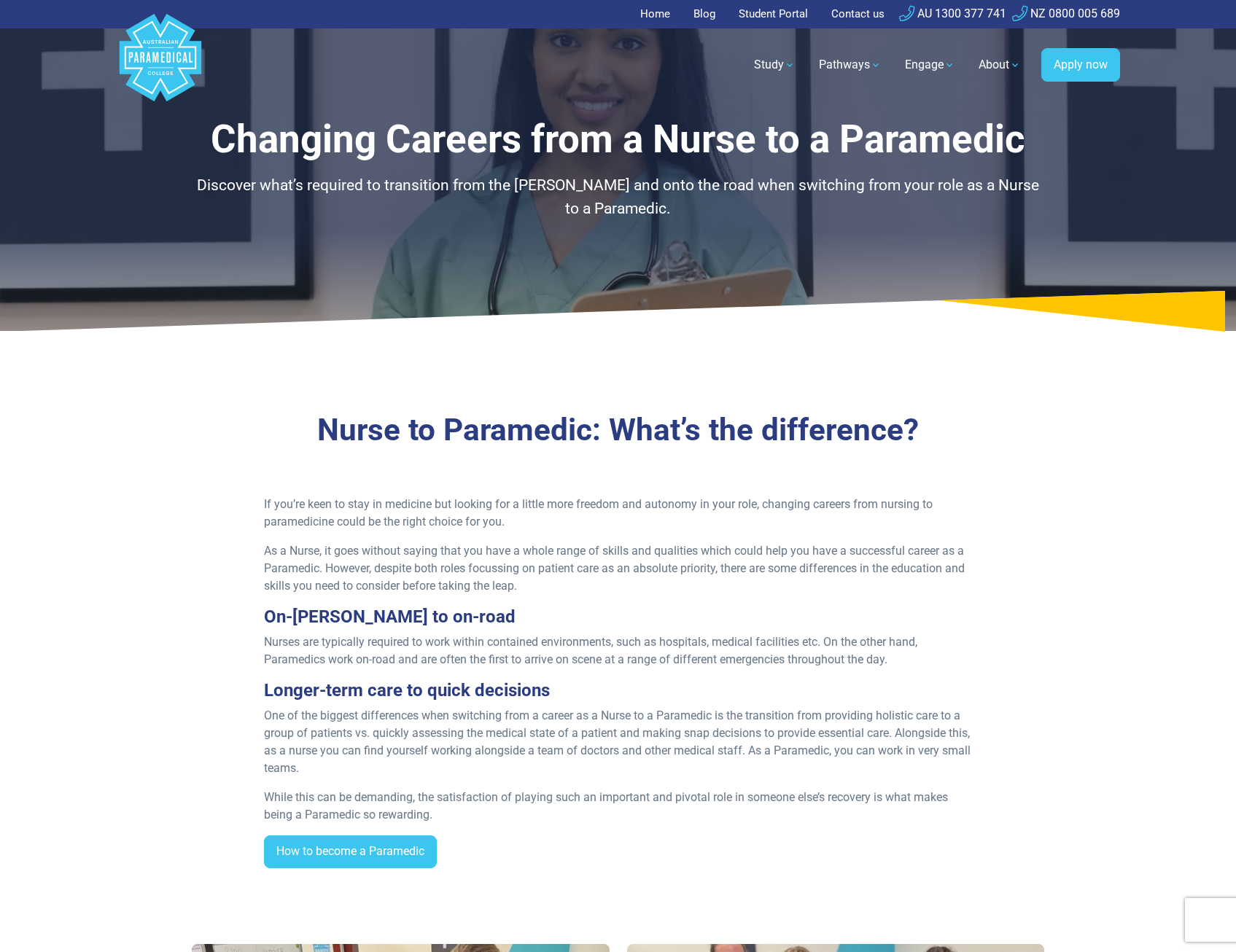
click at [755, 19] on link "Student Portal" at bounding box center [773, 14] width 87 height 29
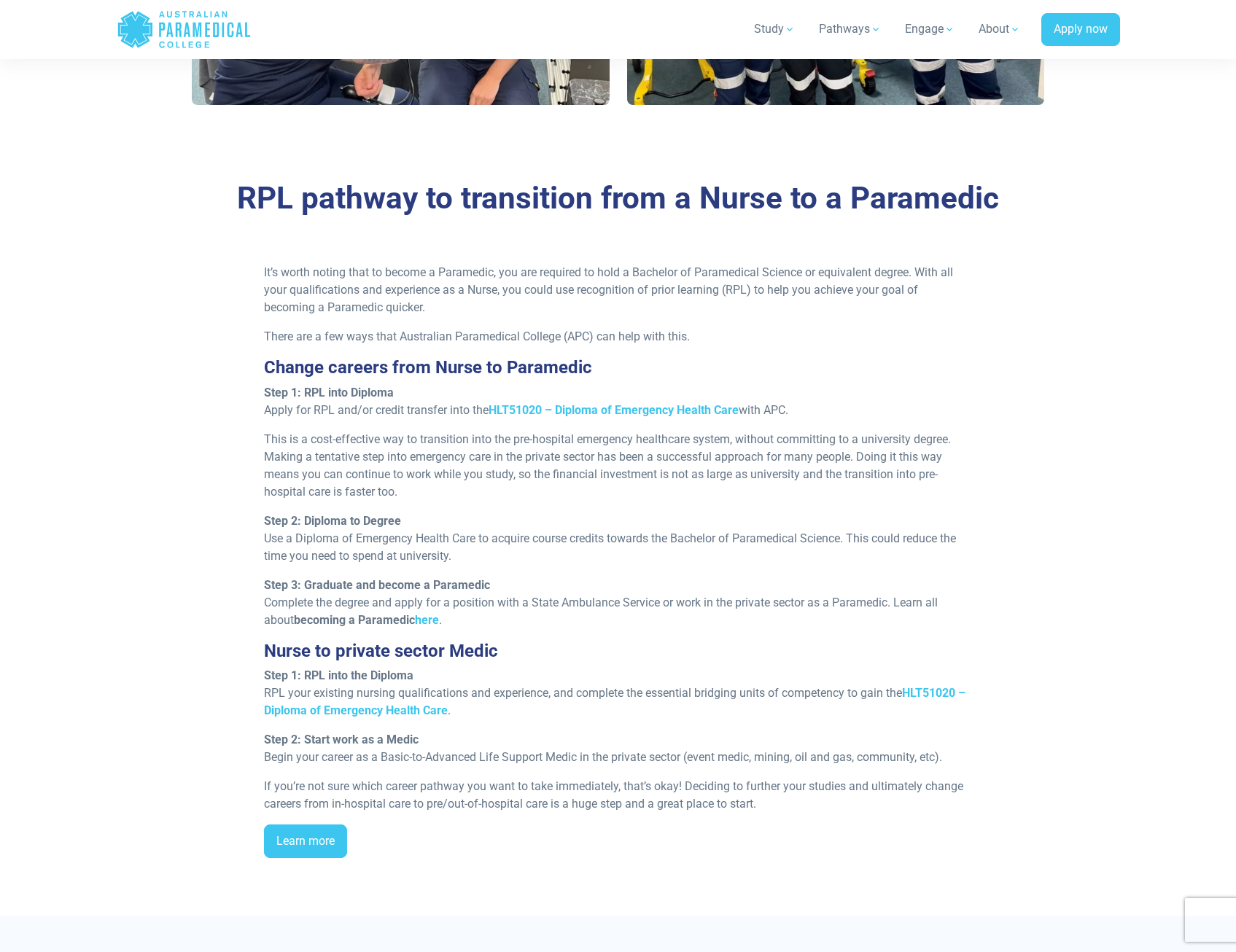
scroll to position [1312, 0]
